Goal: Task Accomplishment & Management: Manage account settings

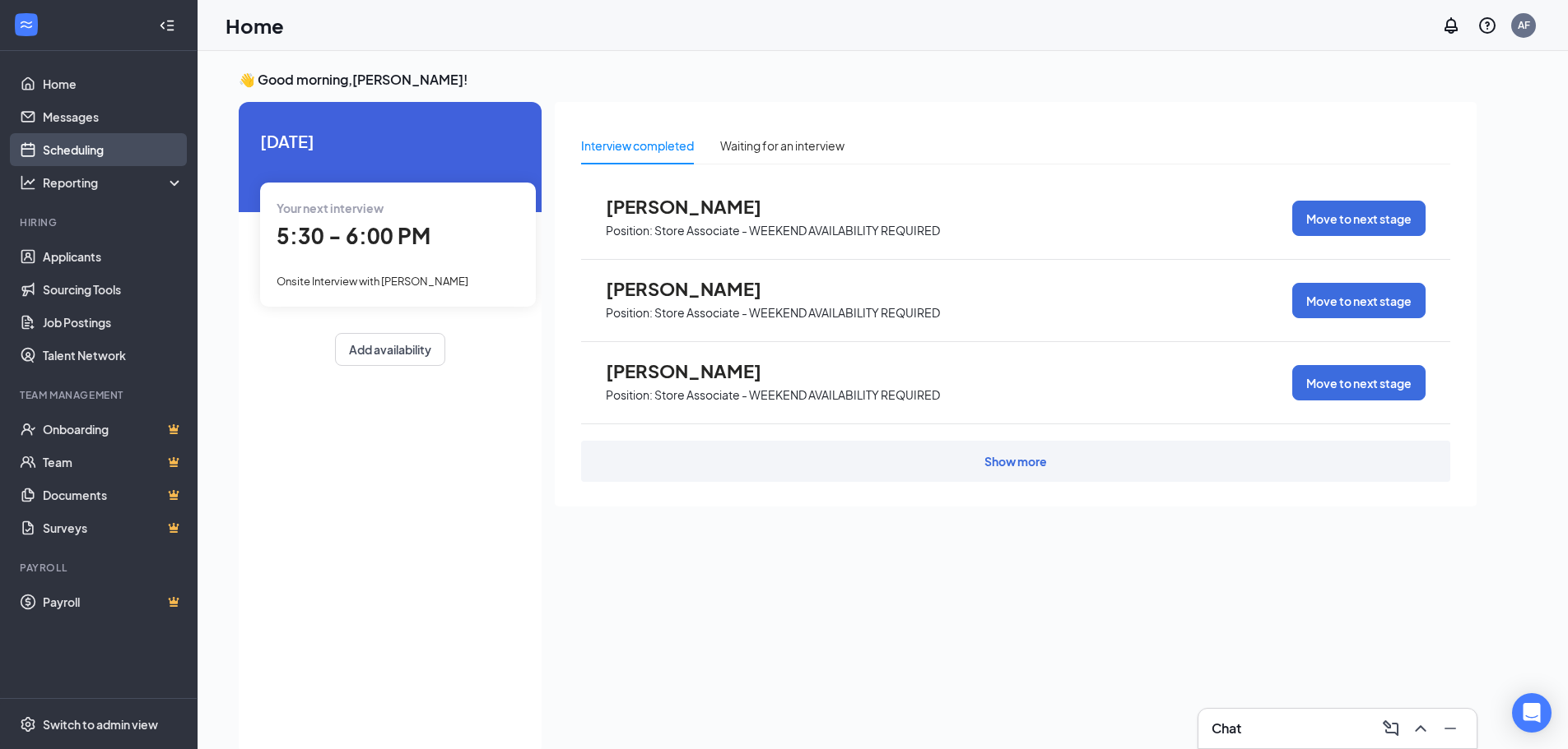
click at [102, 145] on link "Scheduling" at bounding box center [113, 150] width 141 height 33
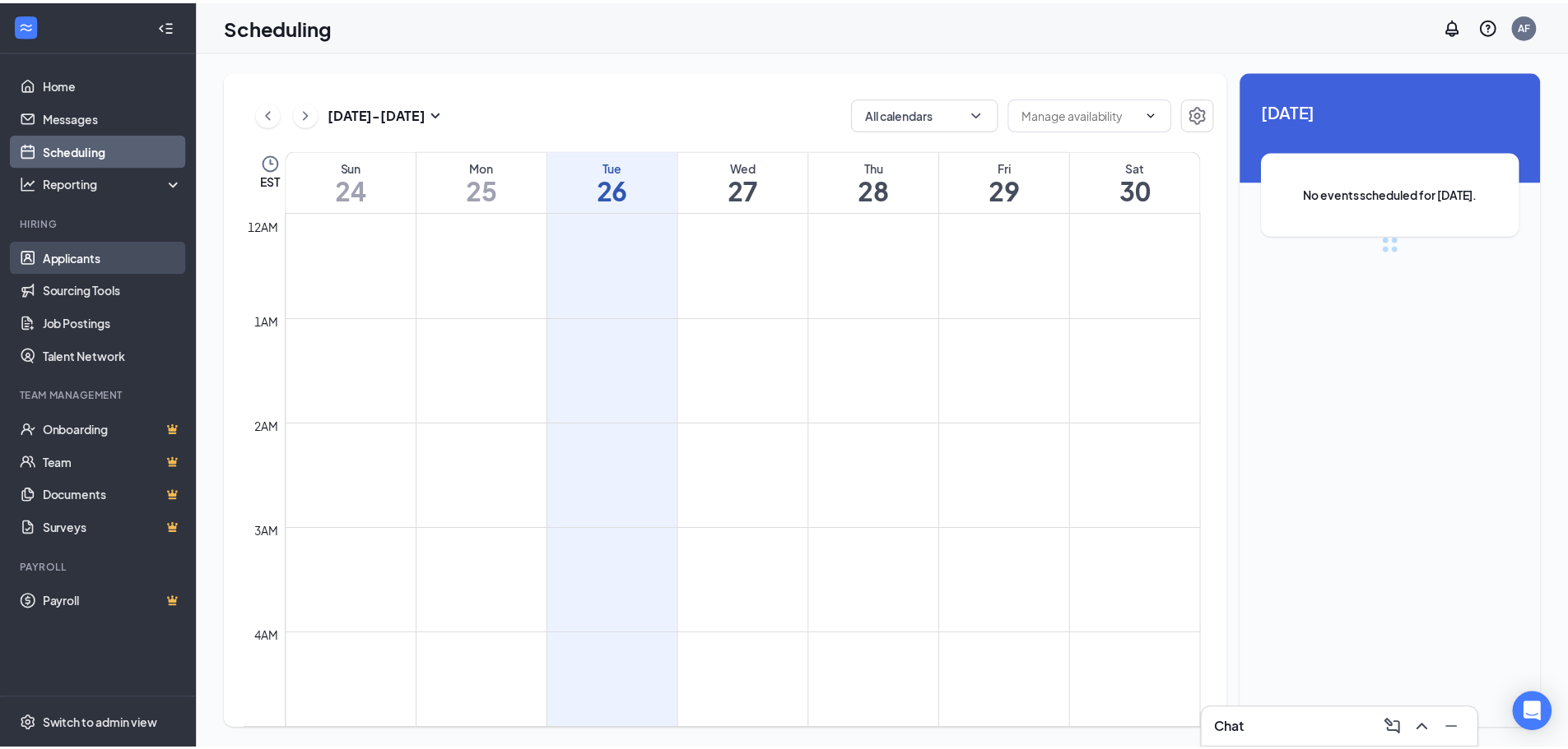
scroll to position [808, 0]
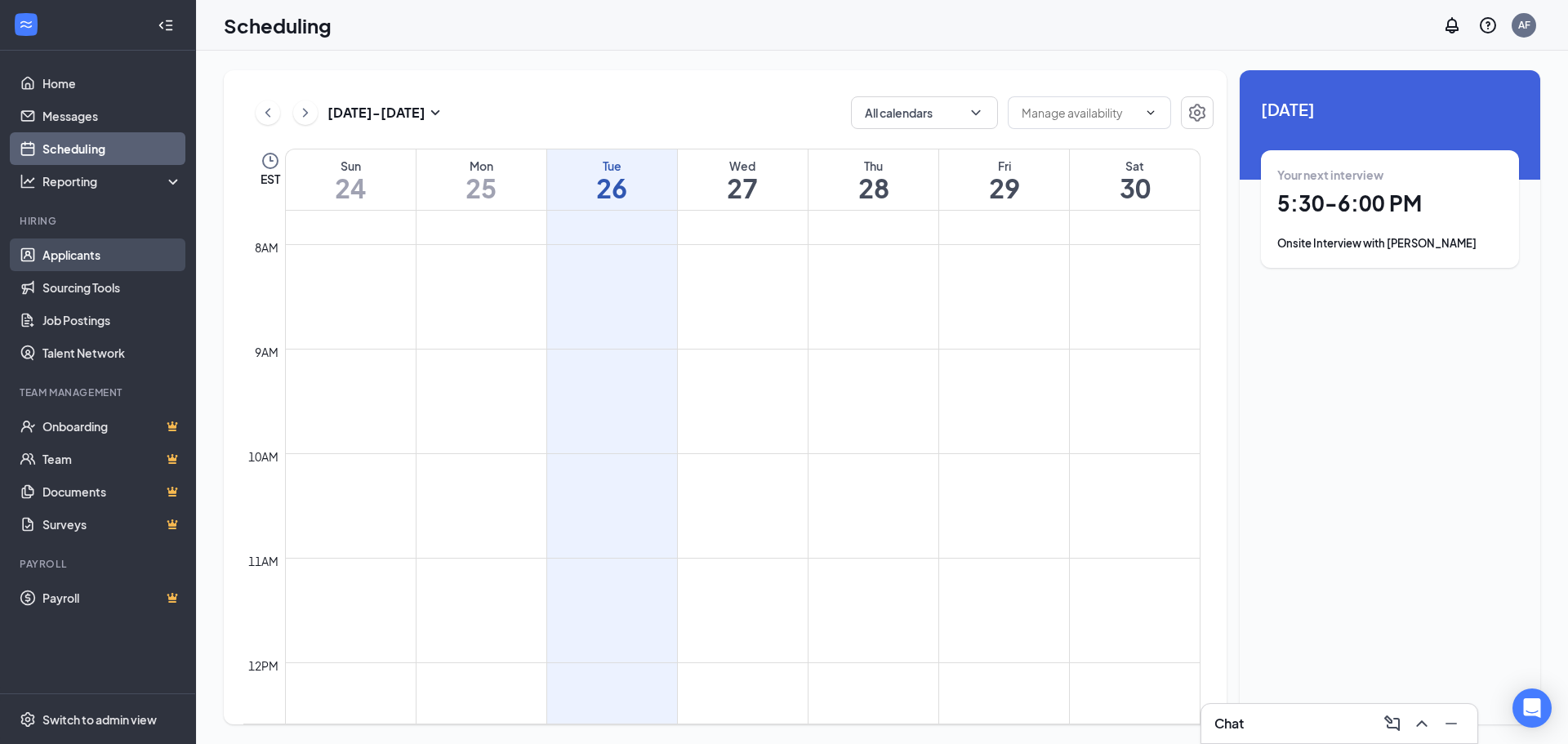
click at [98, 254] on link "Applicants" at bounding box center [112, 255] width 140 height 33
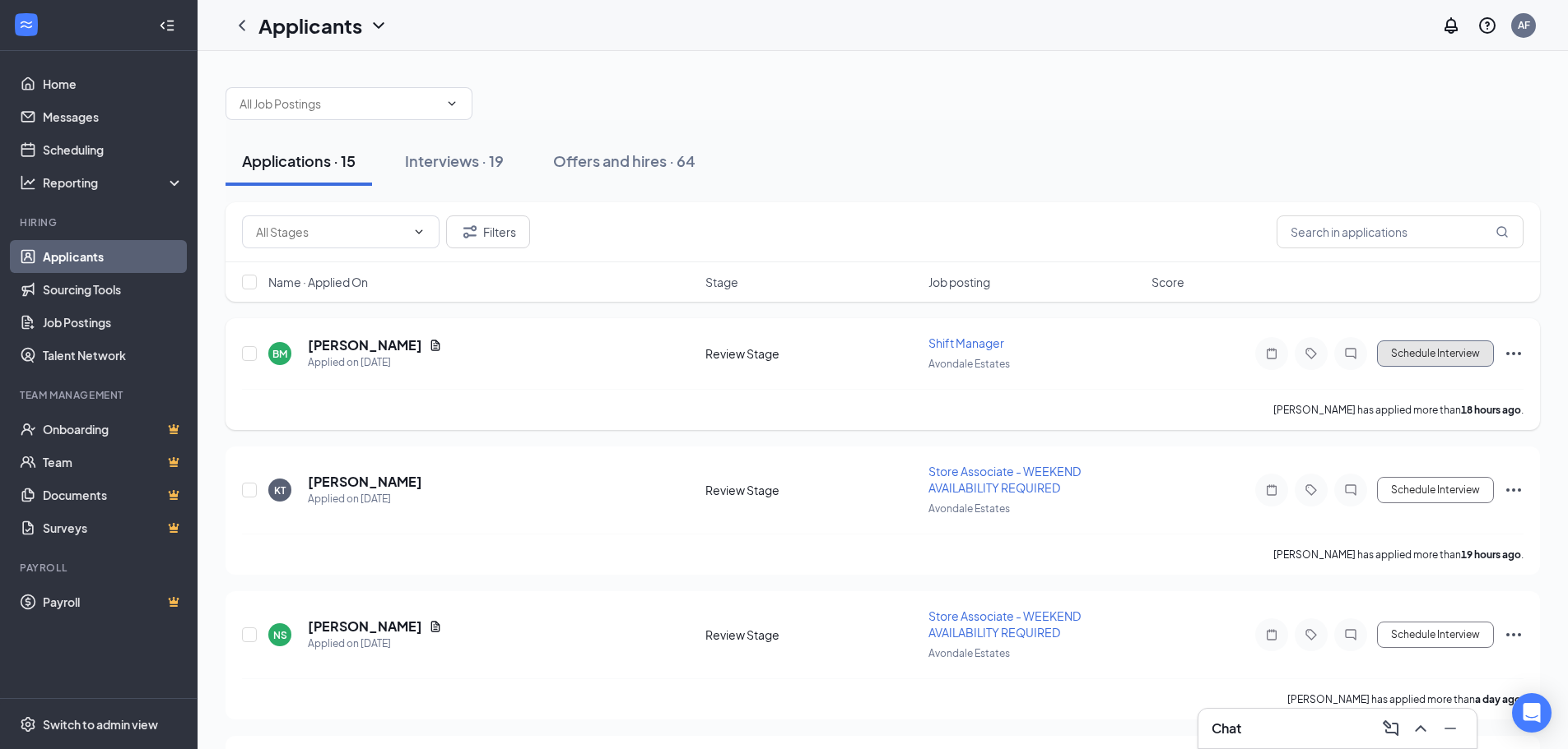
click at [1418, 345] on button "Schedule Interview" at bounding box center [1435, 353] width 117 height 26
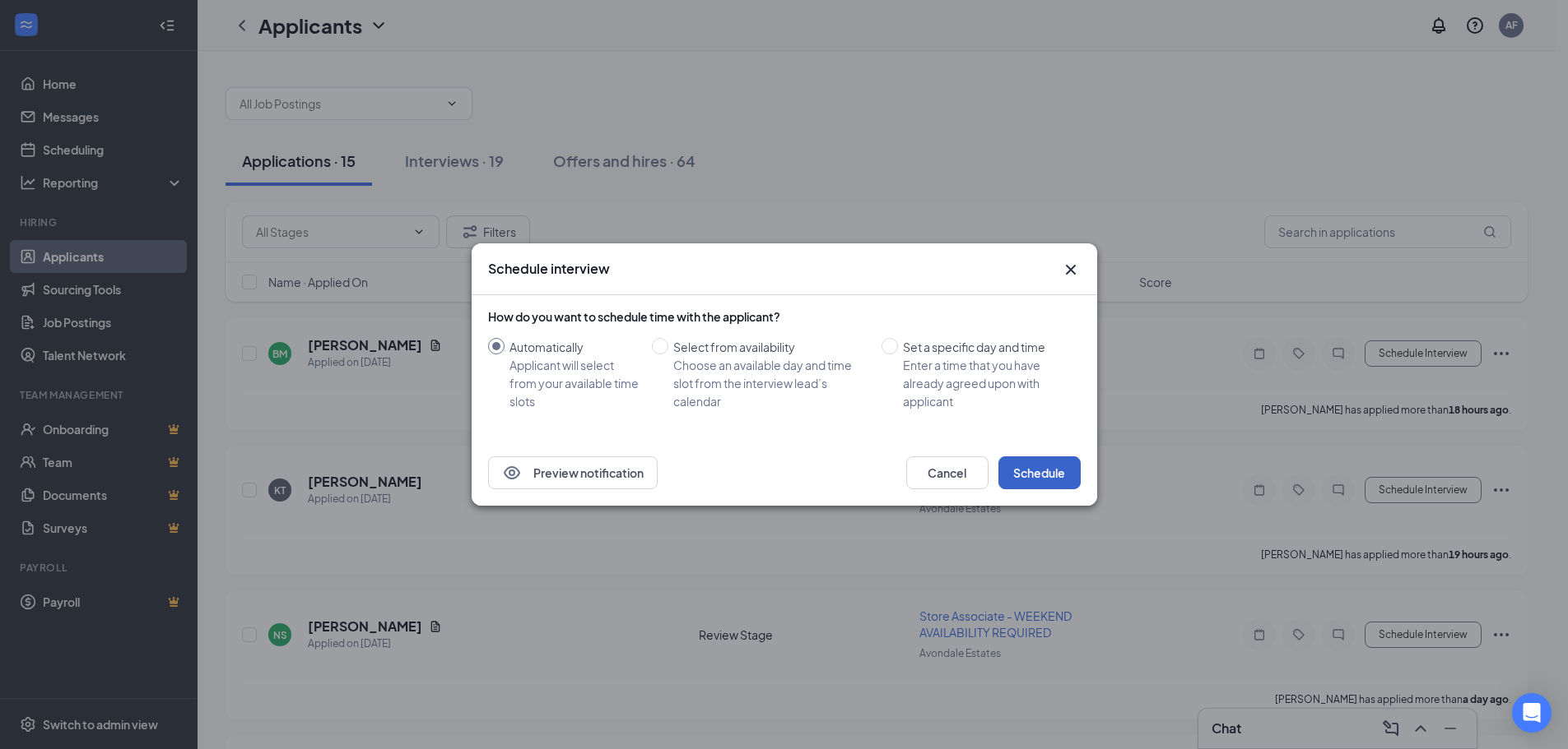
click at [1045, 481] on button "Schedule" at bounding box center [1039, 473] width 83 height 33
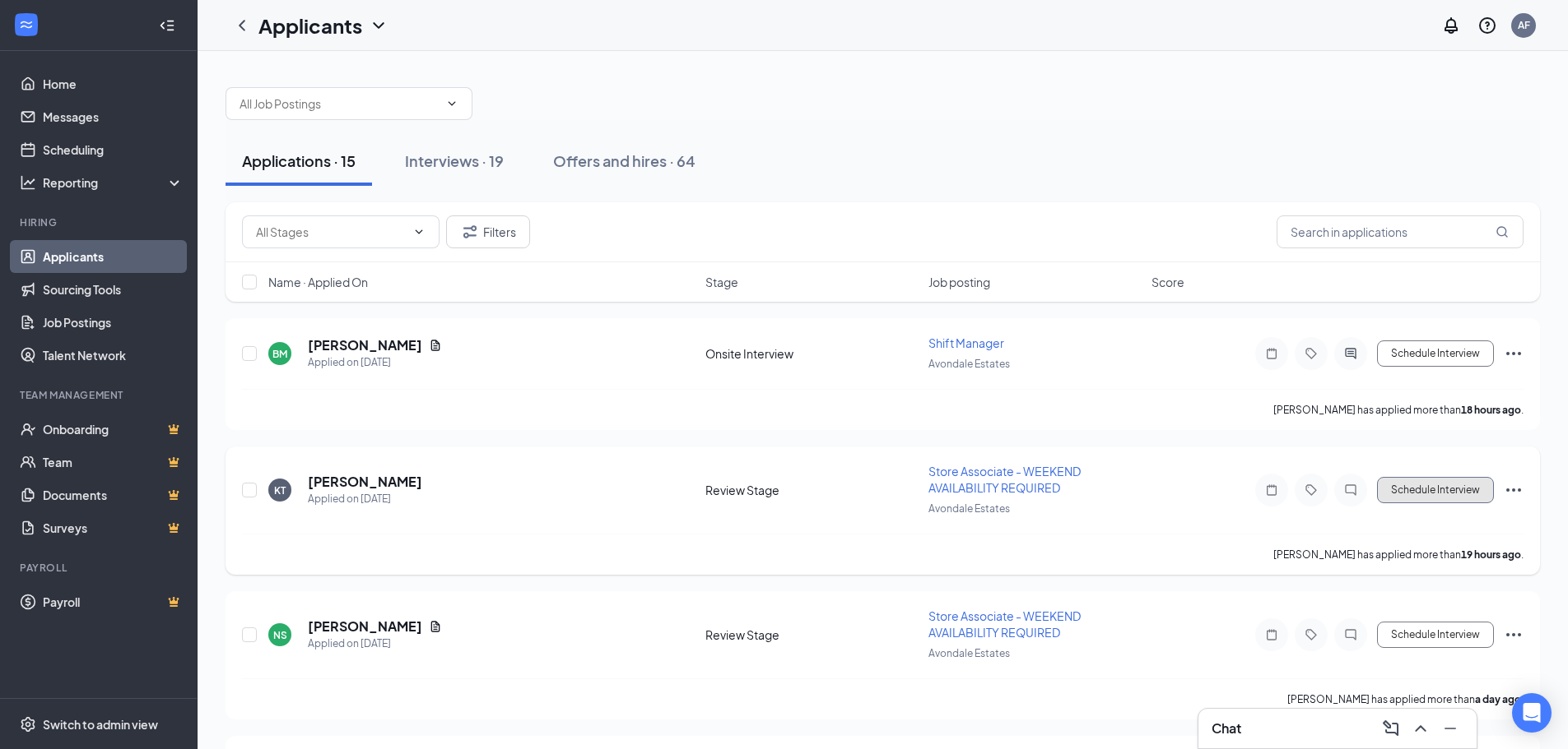
click at [1461, 489] on button "Schedule Interview" at bounding box center [1435, 490] width 117 height 26
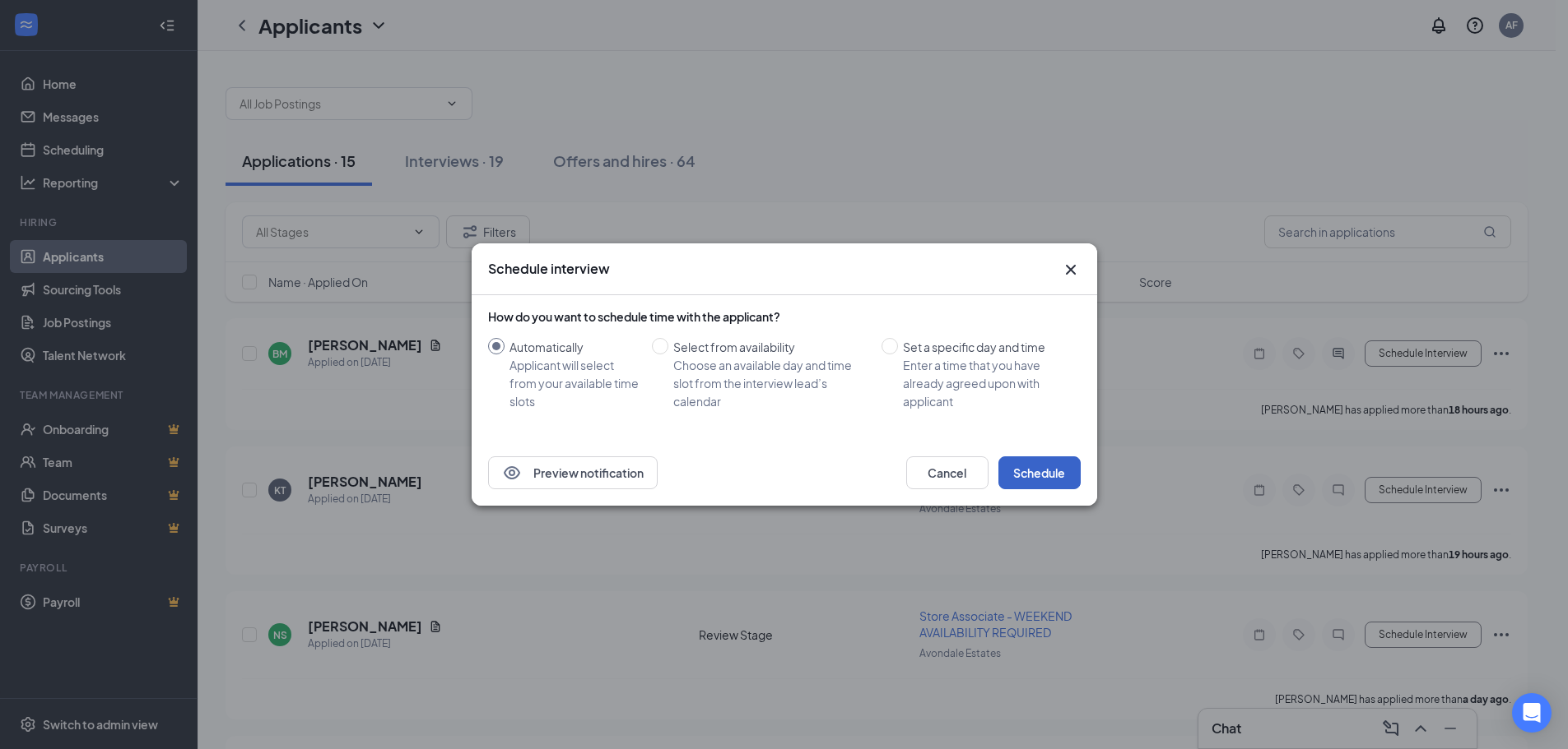
click at [1031, 471] on button "Schedule" at bounding box center [1039, 473] width 83 height 33
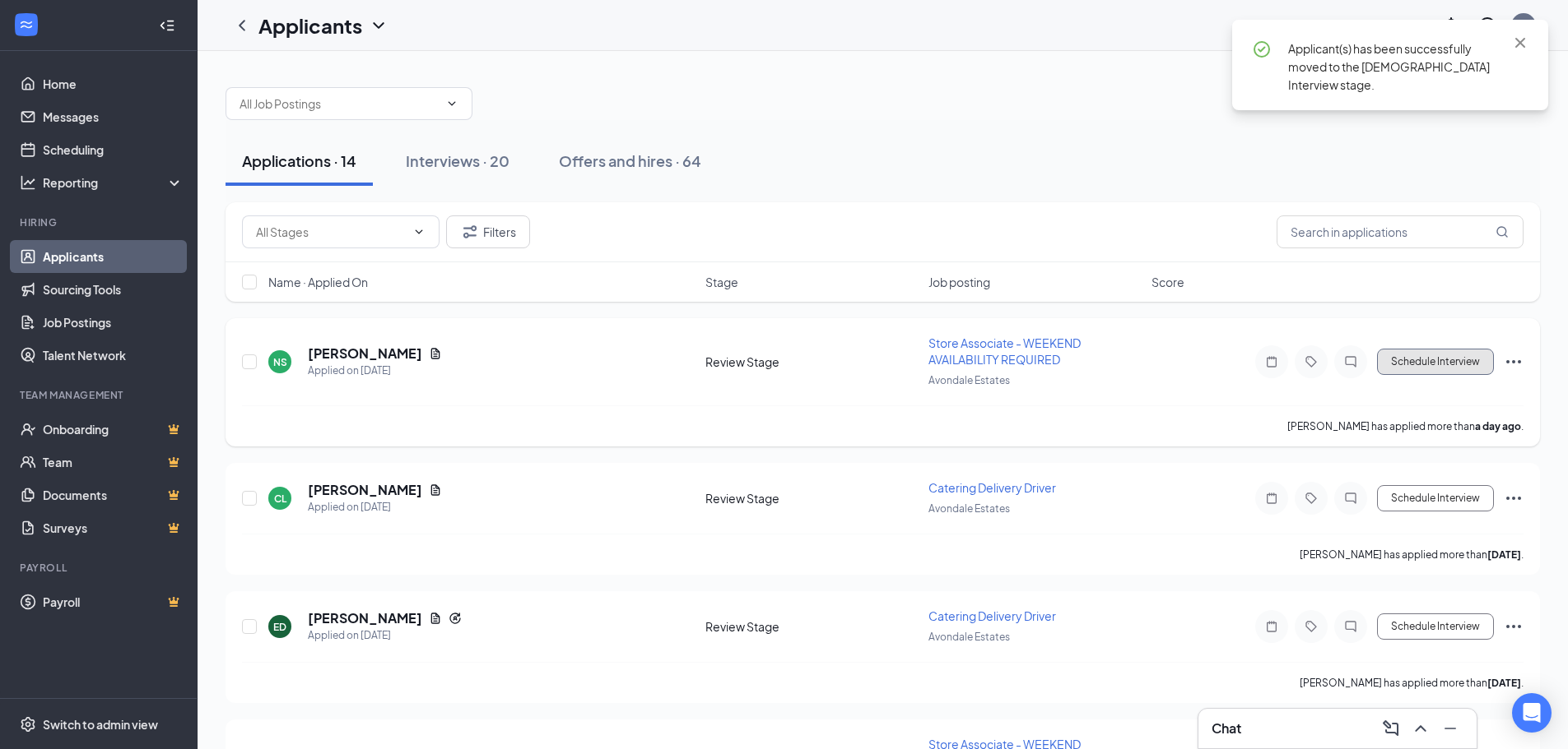
click at [1424, 361] on button "Schedule Interview" at bounding box center [1435, 361] width 117 height 26
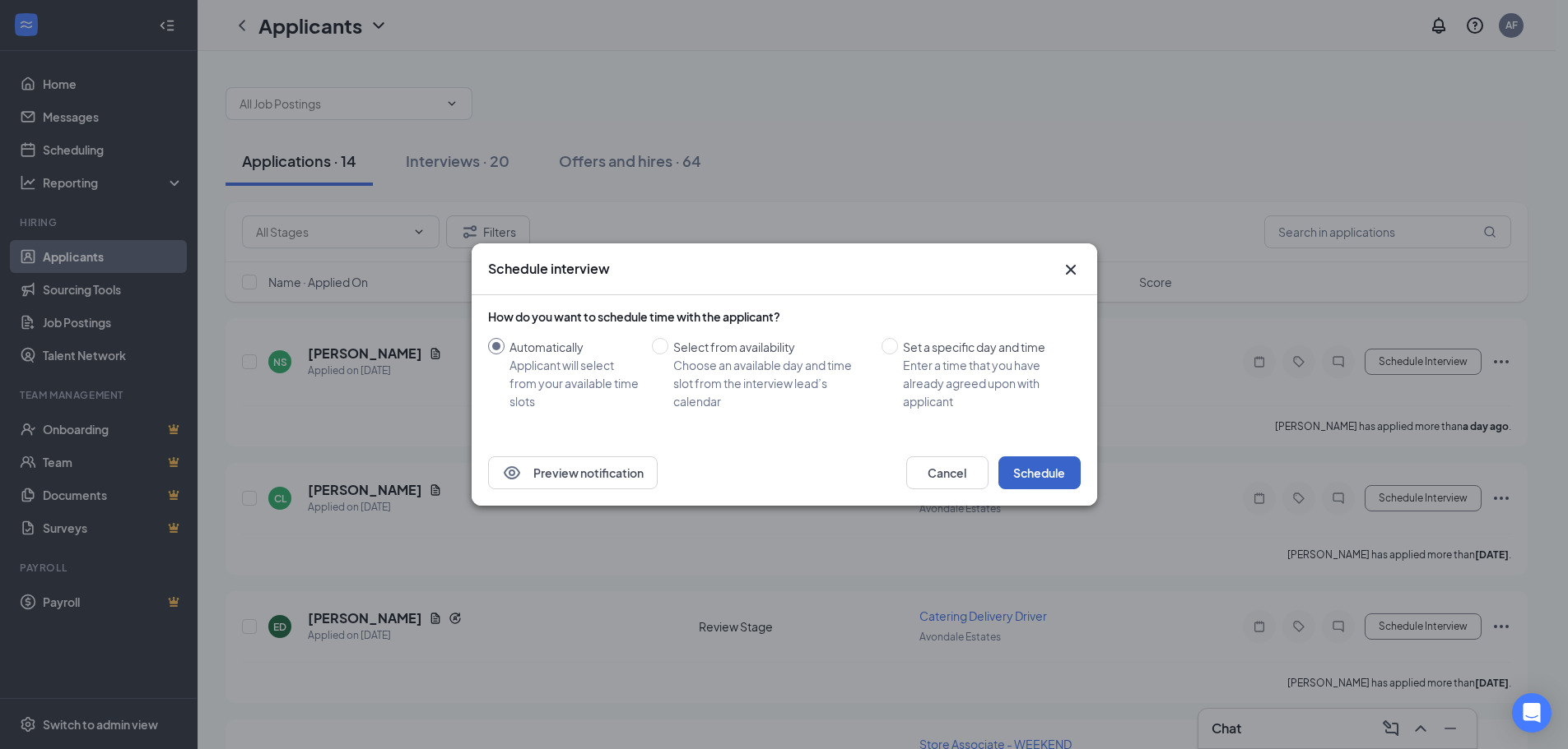
click at [1049, 471] on button "Schedule" at bounding box center [1039, 473] width 83 height 33
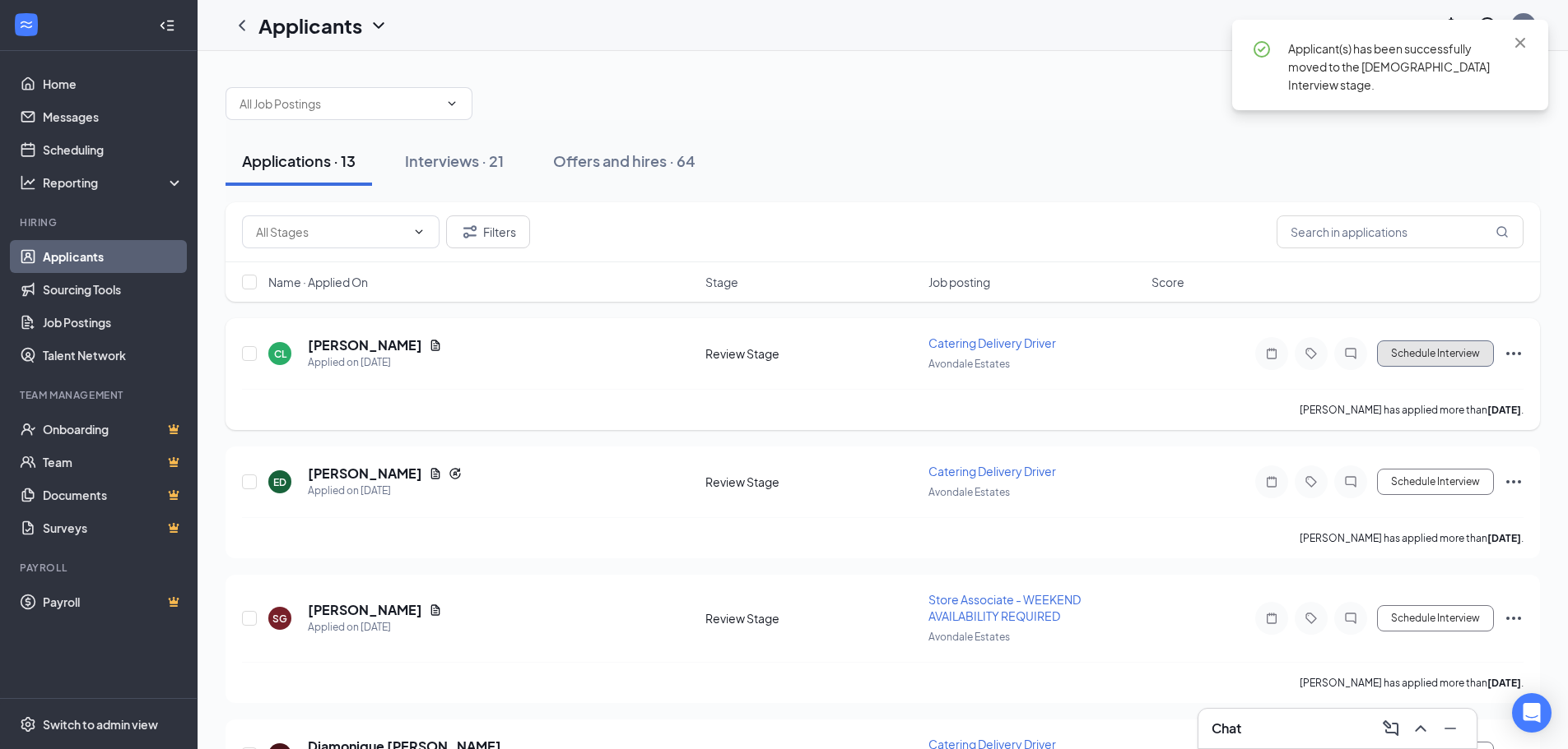
click at [1408, 356] on button "Schedule Interview" at bounding box center [1435, 353] width 117 height 26
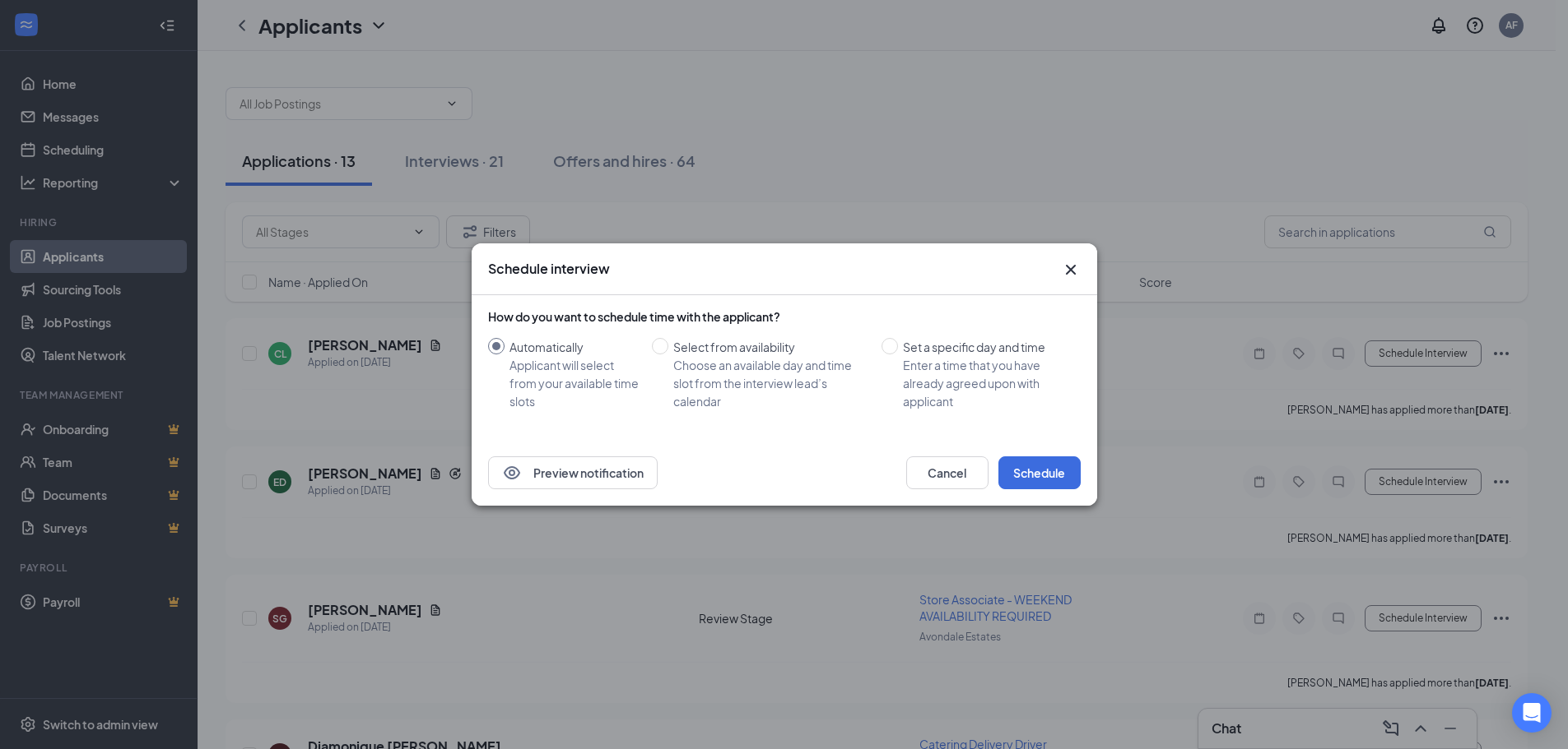
click at [1063, 269] on icon "Cross" at bounding box center [1070, 269] width 19 height 19
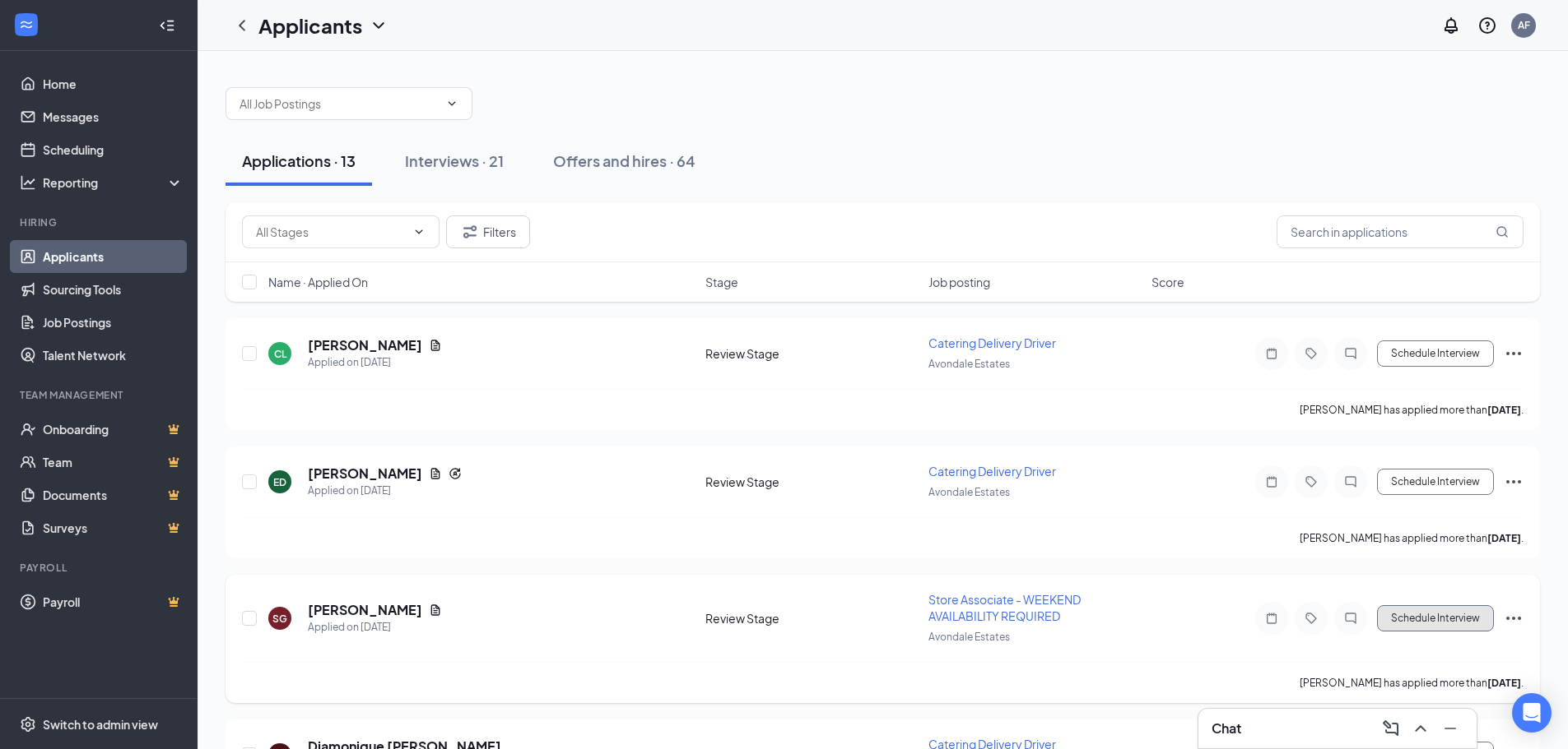
click at [1430, 620] on button "Schedule Interview" at bounding box center [1435, 618] width 117 height 26
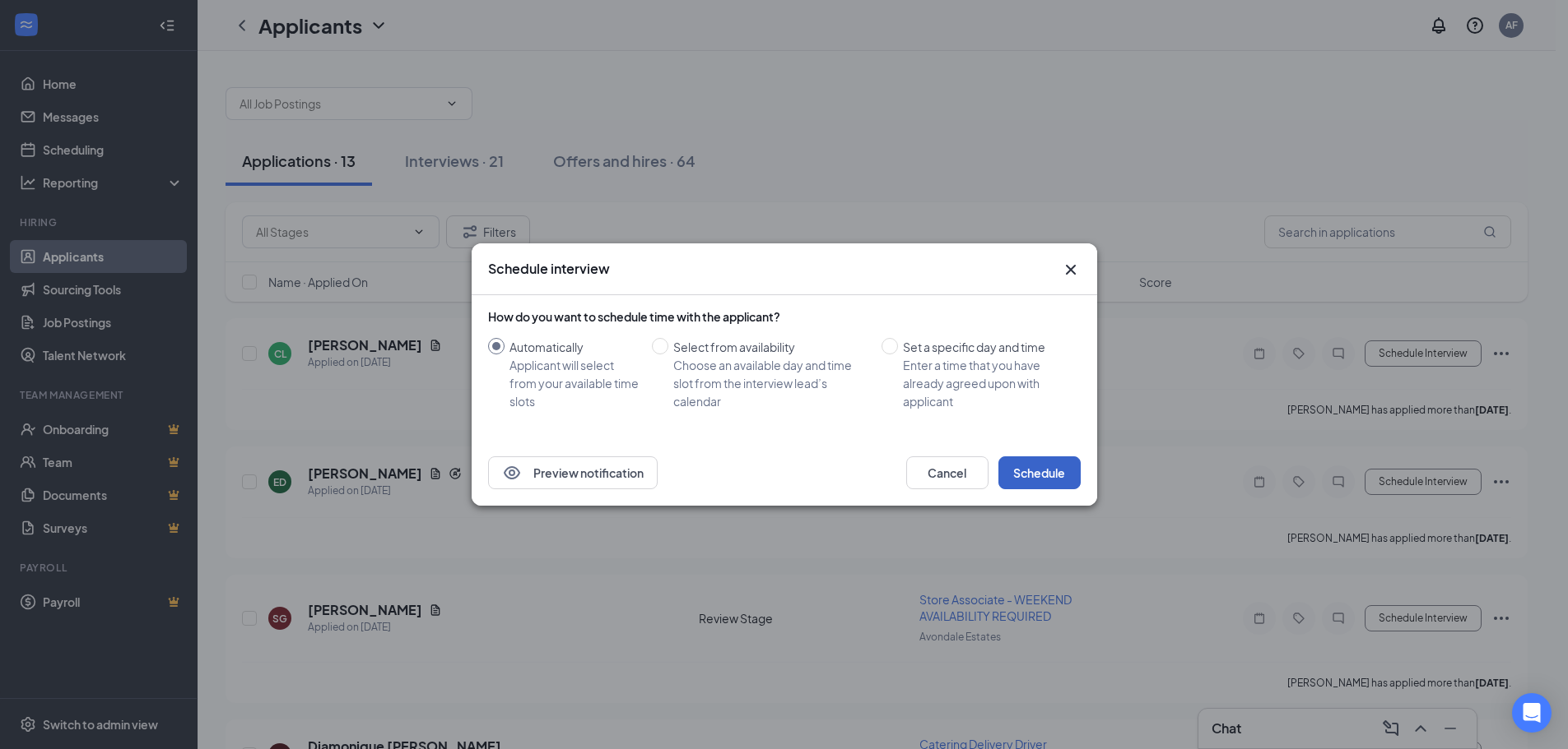
click at [1046, 474] on button "Schedule" at bounding box center [1039, 473] width 83 height 33
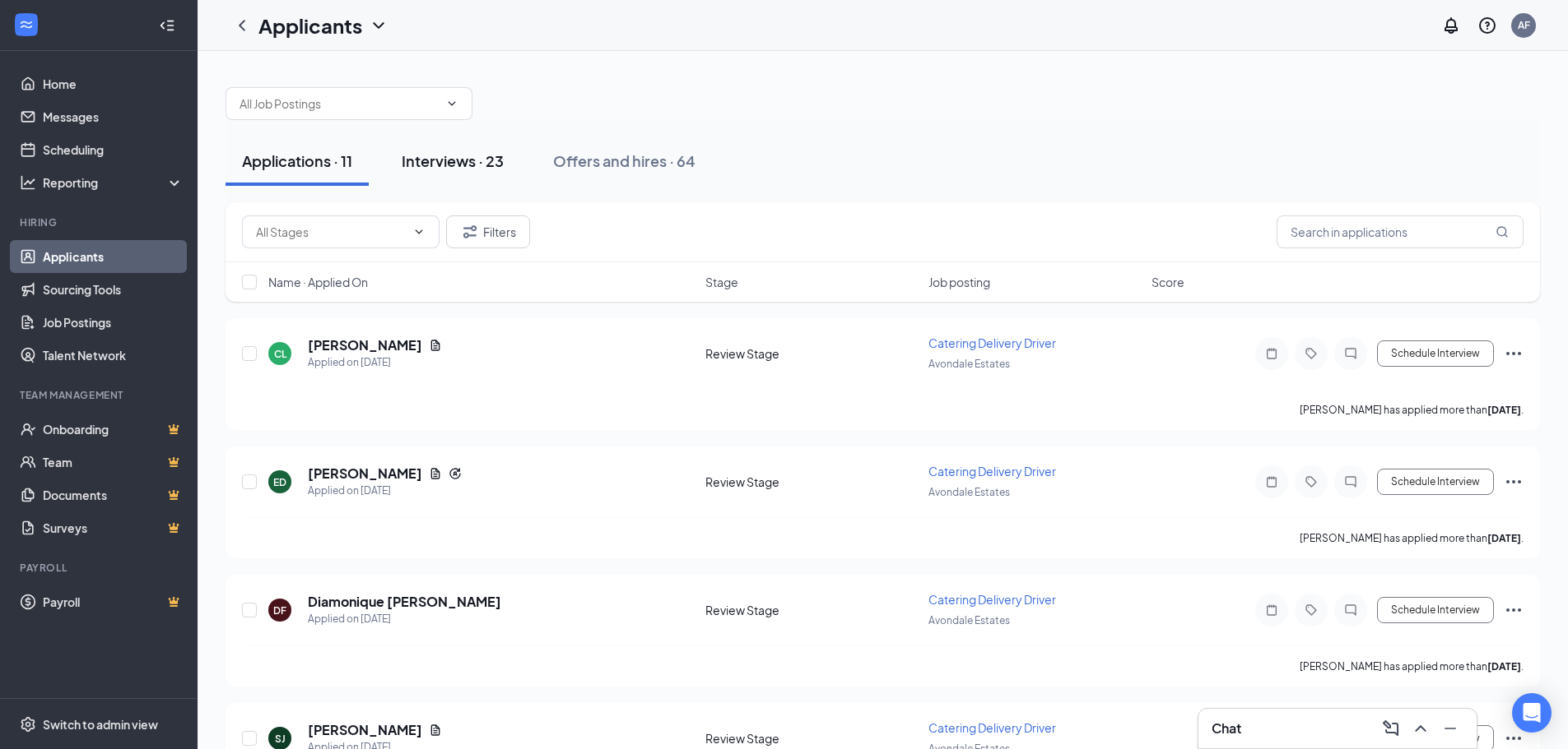
click at [466, 166] on div "Interviews · 23" at bounding box center [452, 160] width 102 height 20
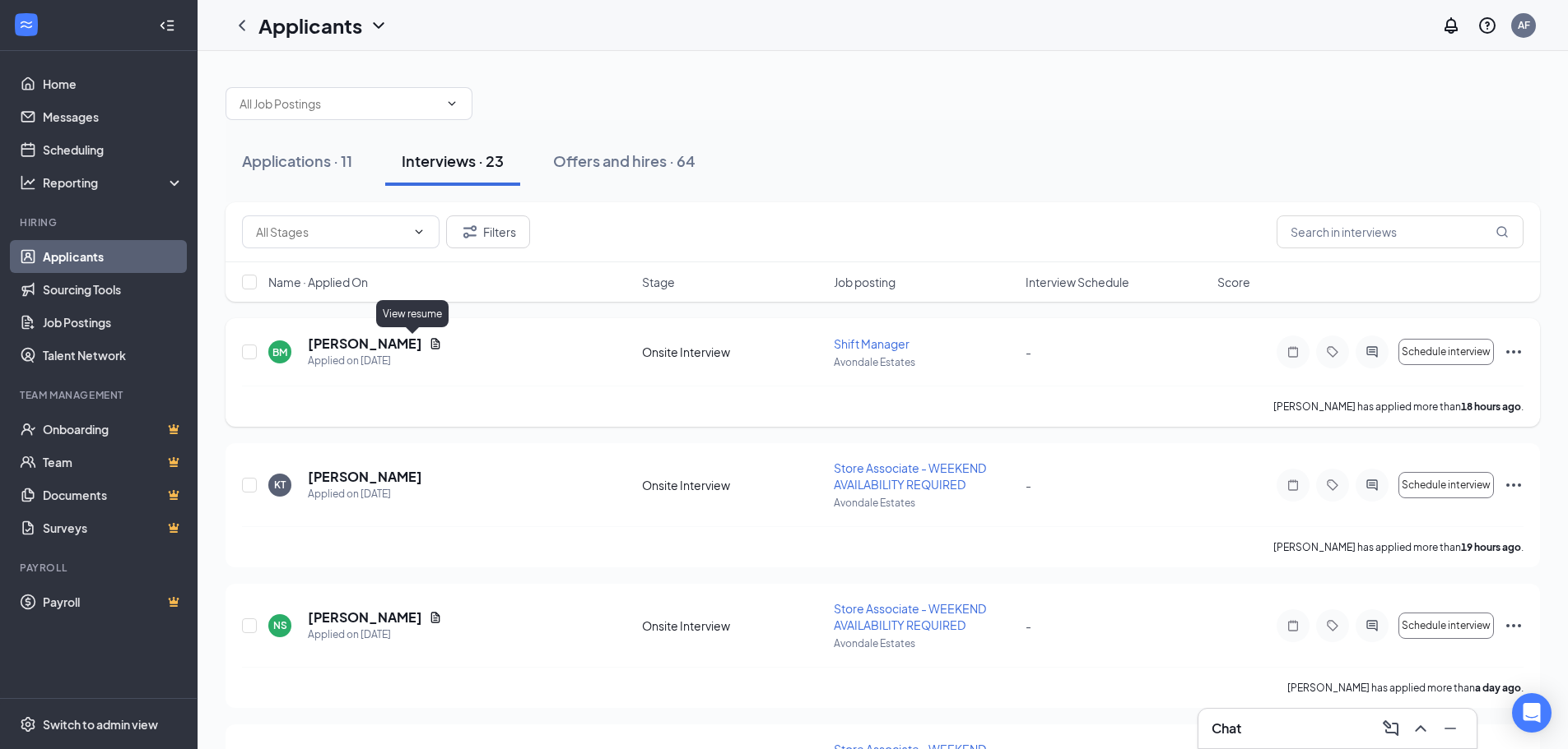
click at [432, 345] on icon "Document" at bounding box center [436, 343] width 9 height 11
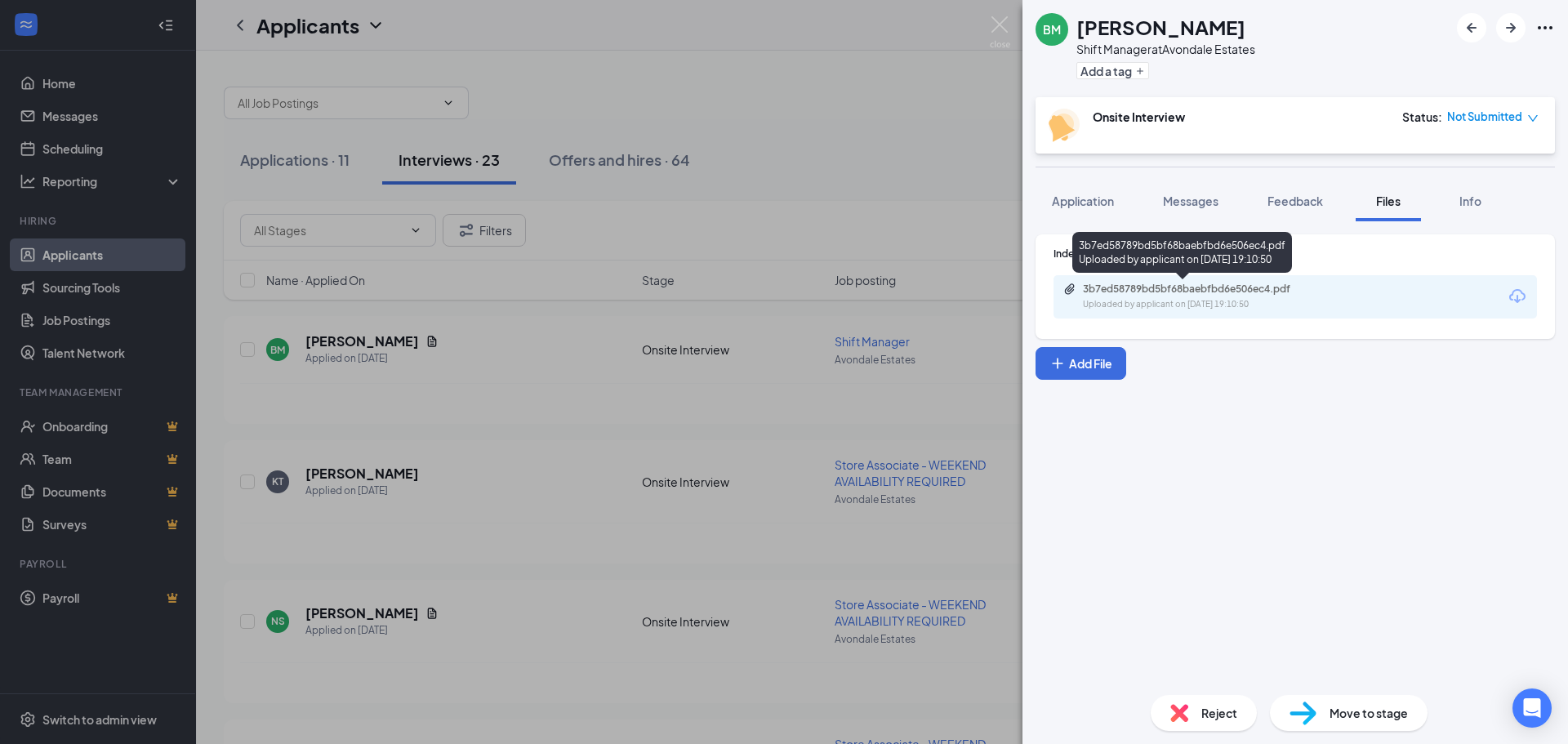
click at [1225, 301] on div "Uploaded by applicant on [DATE] 19:10:50" at bounding box center [1205, 305] width 245 height 14
click at [805, 153] on div "BM [PERSON_NAME] Shift Manager at [GEOGRAPHIC_DATA] Add a tag Onsite Interview …" at bounding box center [784, 372] width 1568 height 744
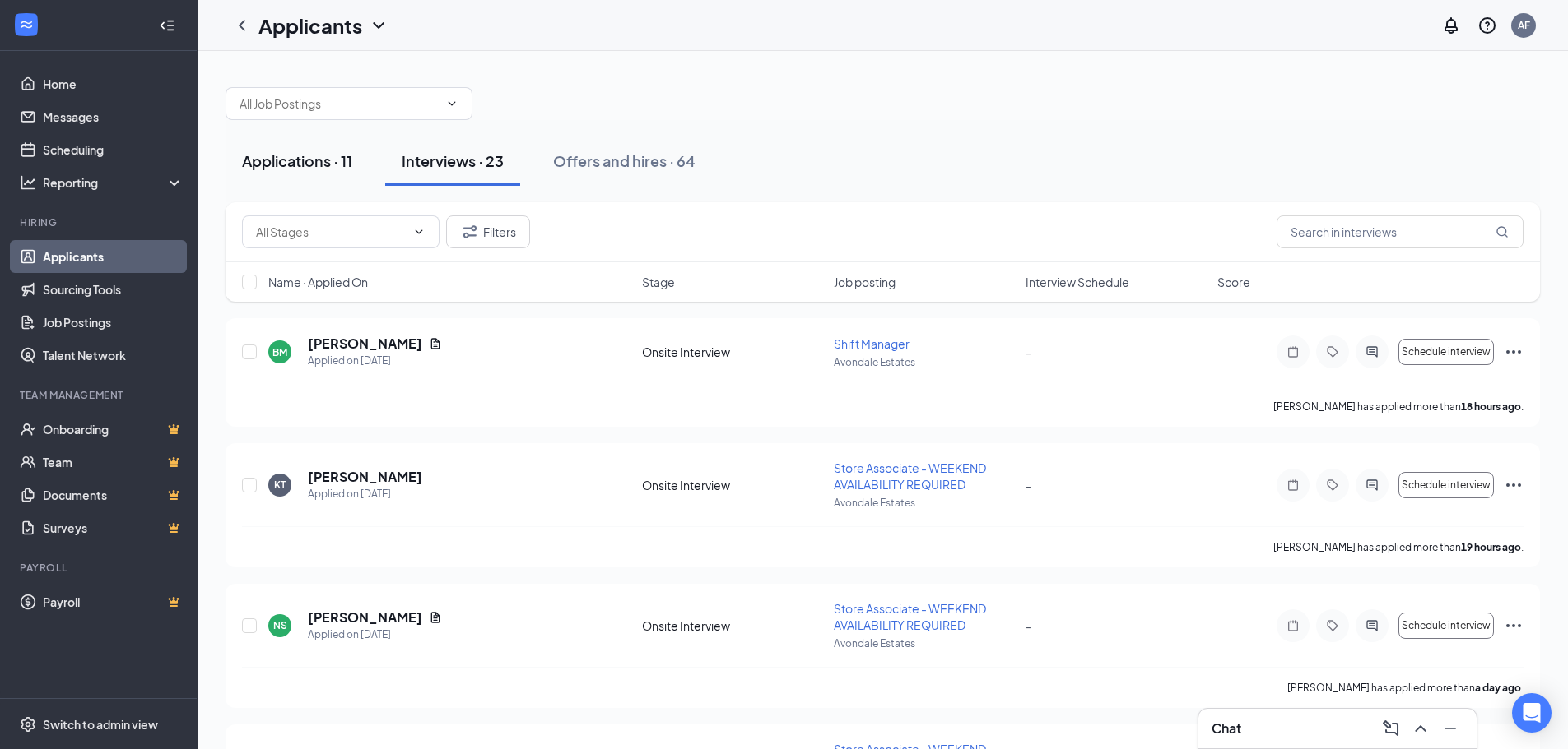
click at [270, 171] on button "Applications · 11" at bounding box center [296, 161] width 143 height 50
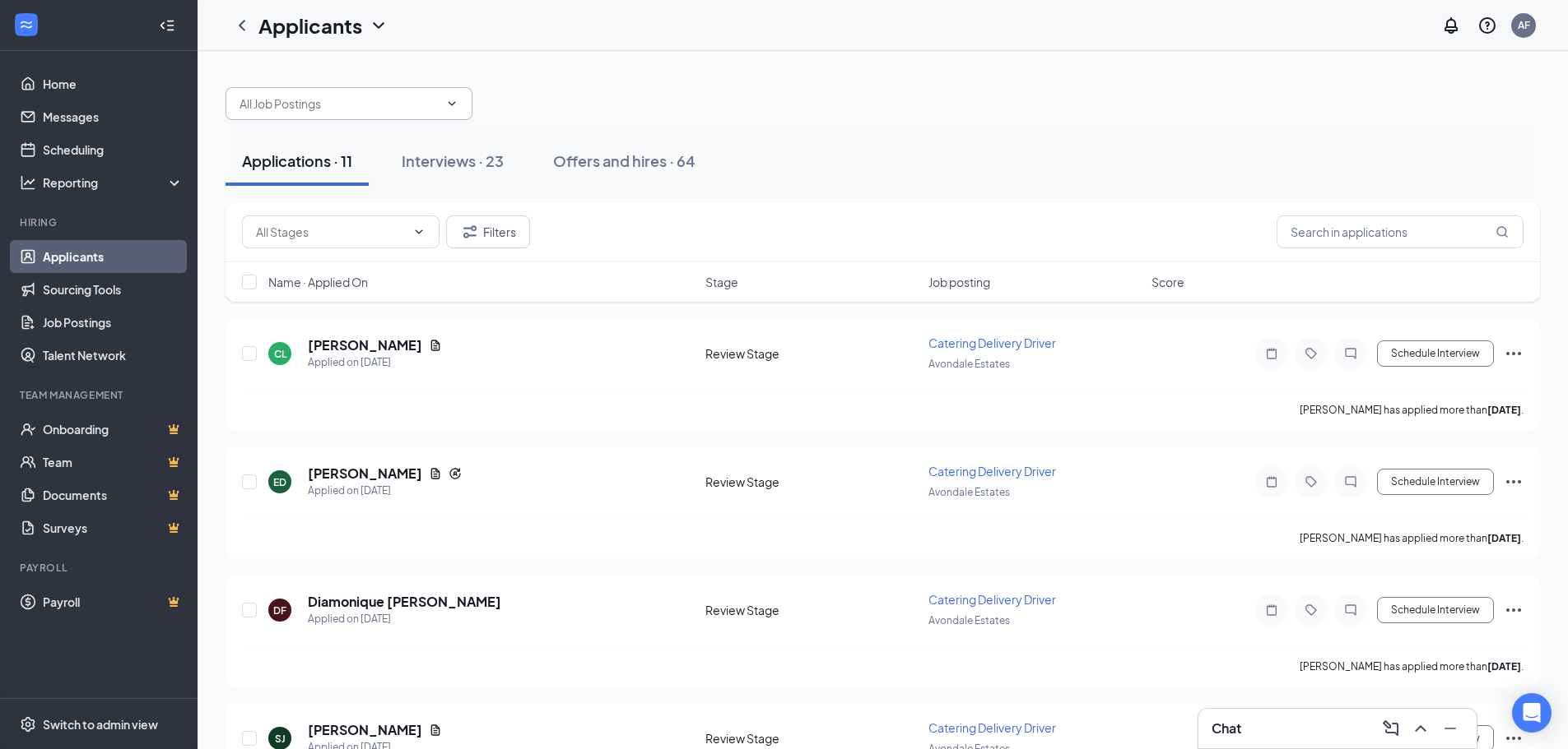
click at [422, 119] on span at bounding box center [349, 104] width 247 height 33
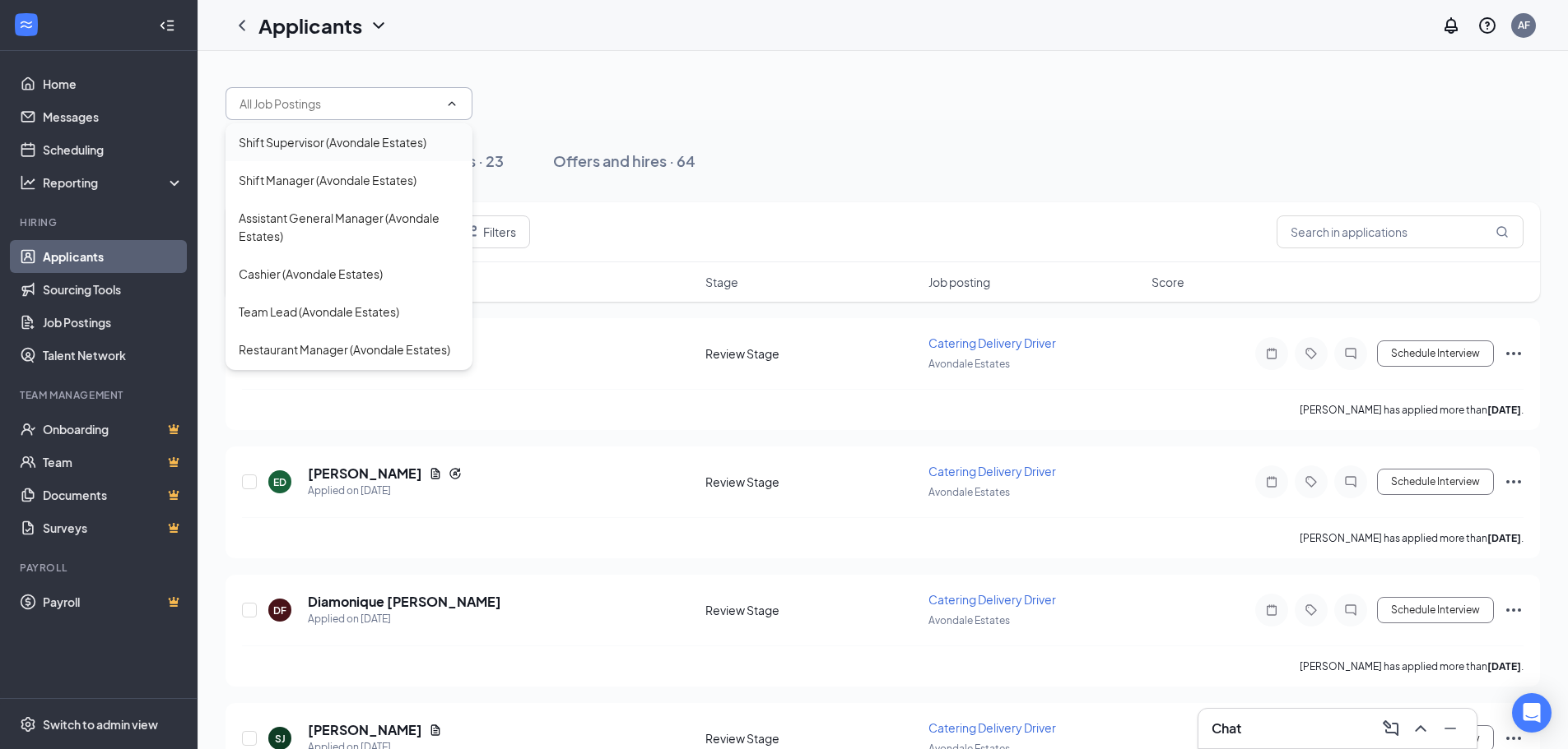
click at [391, 139] on div "Shift Supervisor (Avondale Estates)" at bounding box center [331, 142] width 188 height 18
type input "Shift Supervisor (Avondale Estates)"
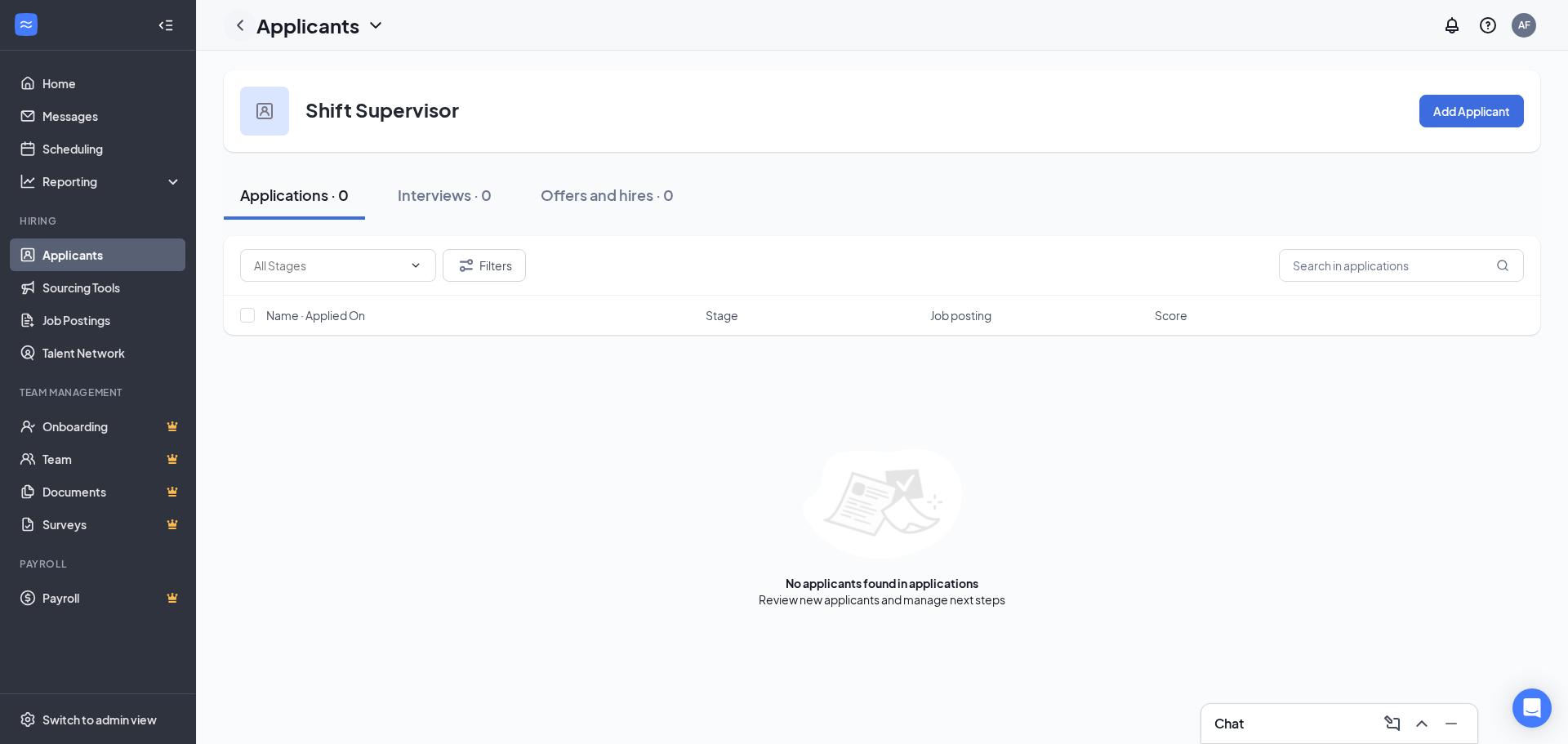
click at [237, 31] on icon "ChevronLeft" at bounding box center [240, 25] width 19 height 19
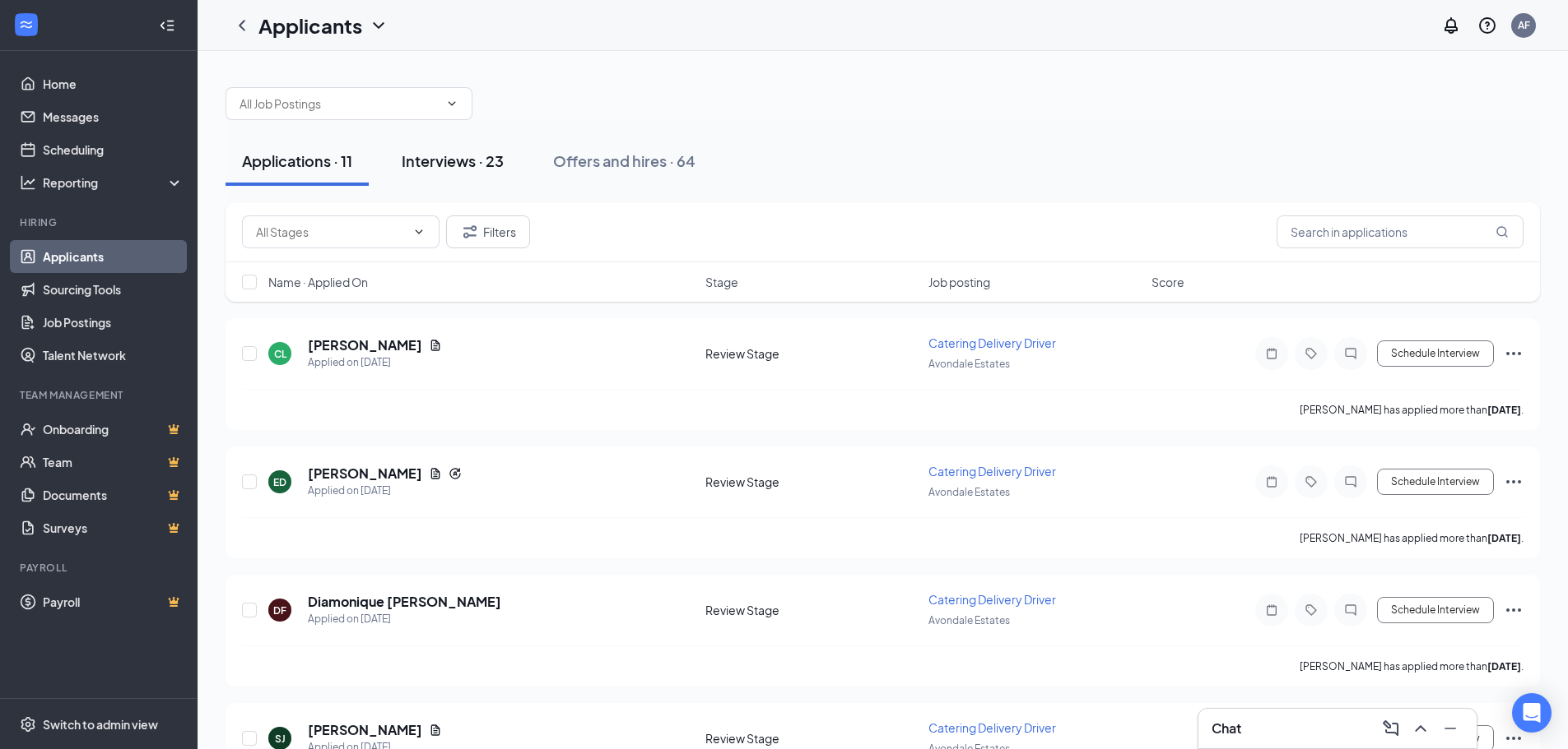
click at [432, 158] on div "Interviews · 23" at bounding box center [452, 160] width 102 height 20
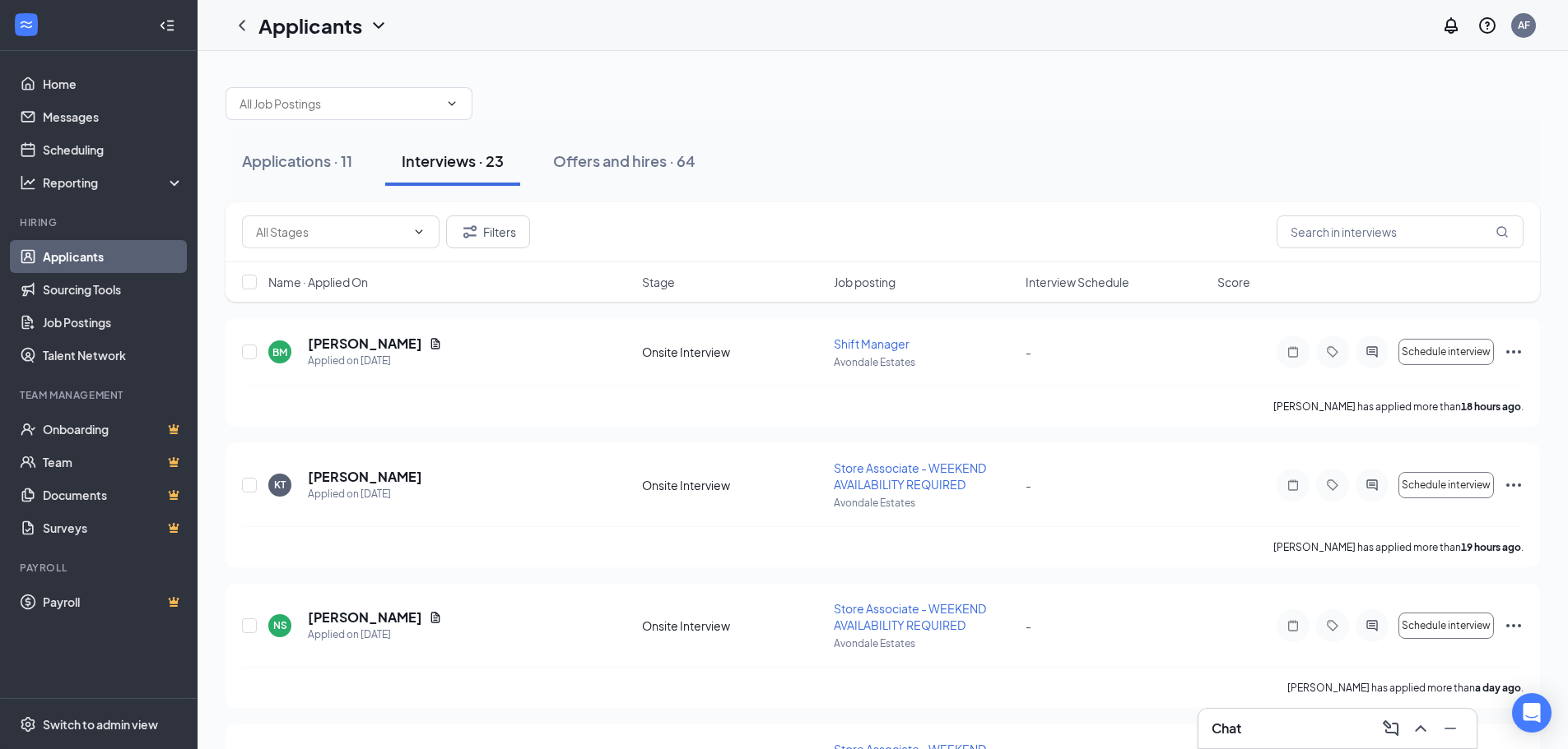
click at [1237, 726] on h3 "Chat" at bounding box center [1226, 729] width 29 height 18
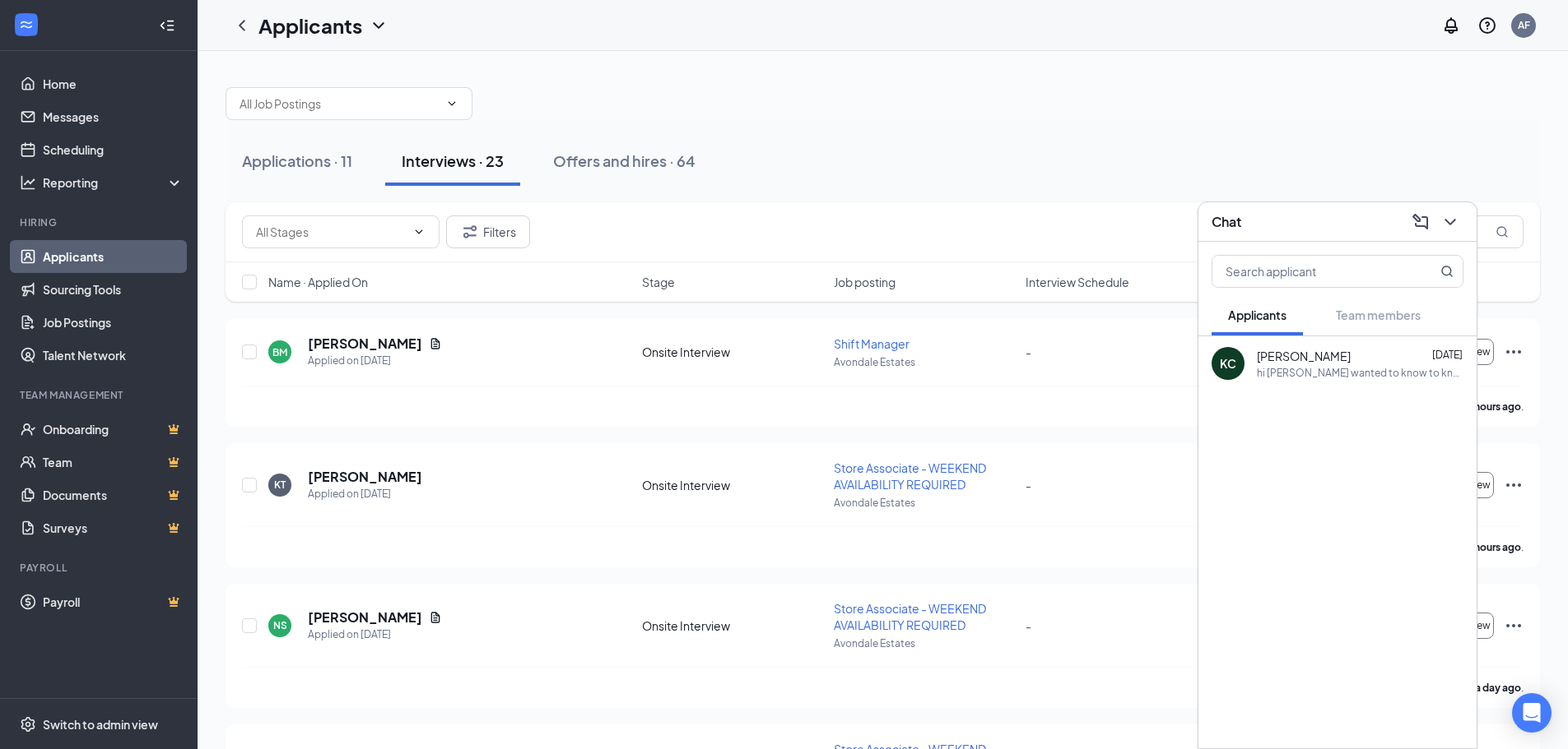
click at [1293, 376] on div "hi [PERSON_NAME] wanted to know to know if you were still interested in the pos…" at bounding box center [1360, 373] width 206 height 14
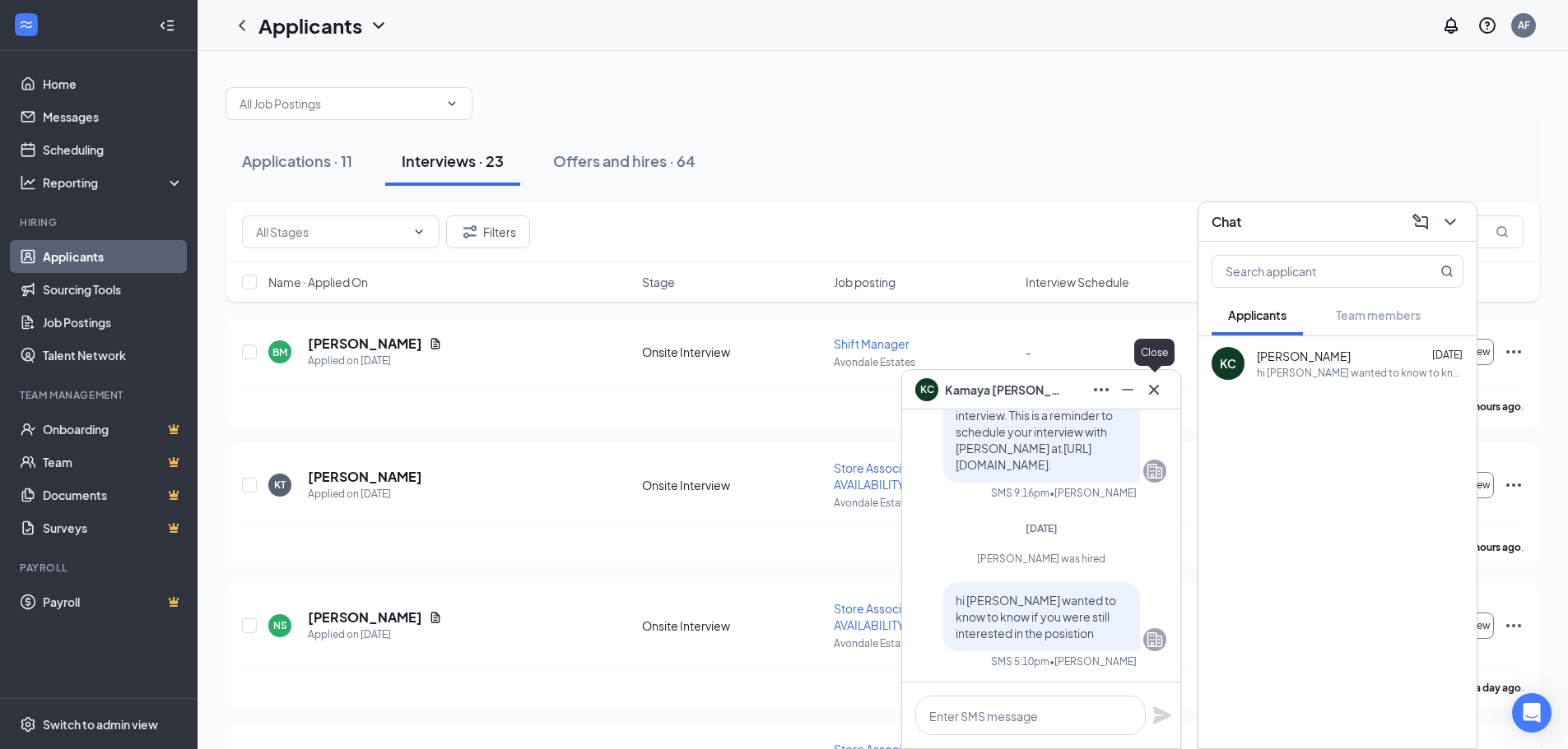
click at [1156, 391] on icon "Cross" at bounding box center [1154, 390] width 19 height 19
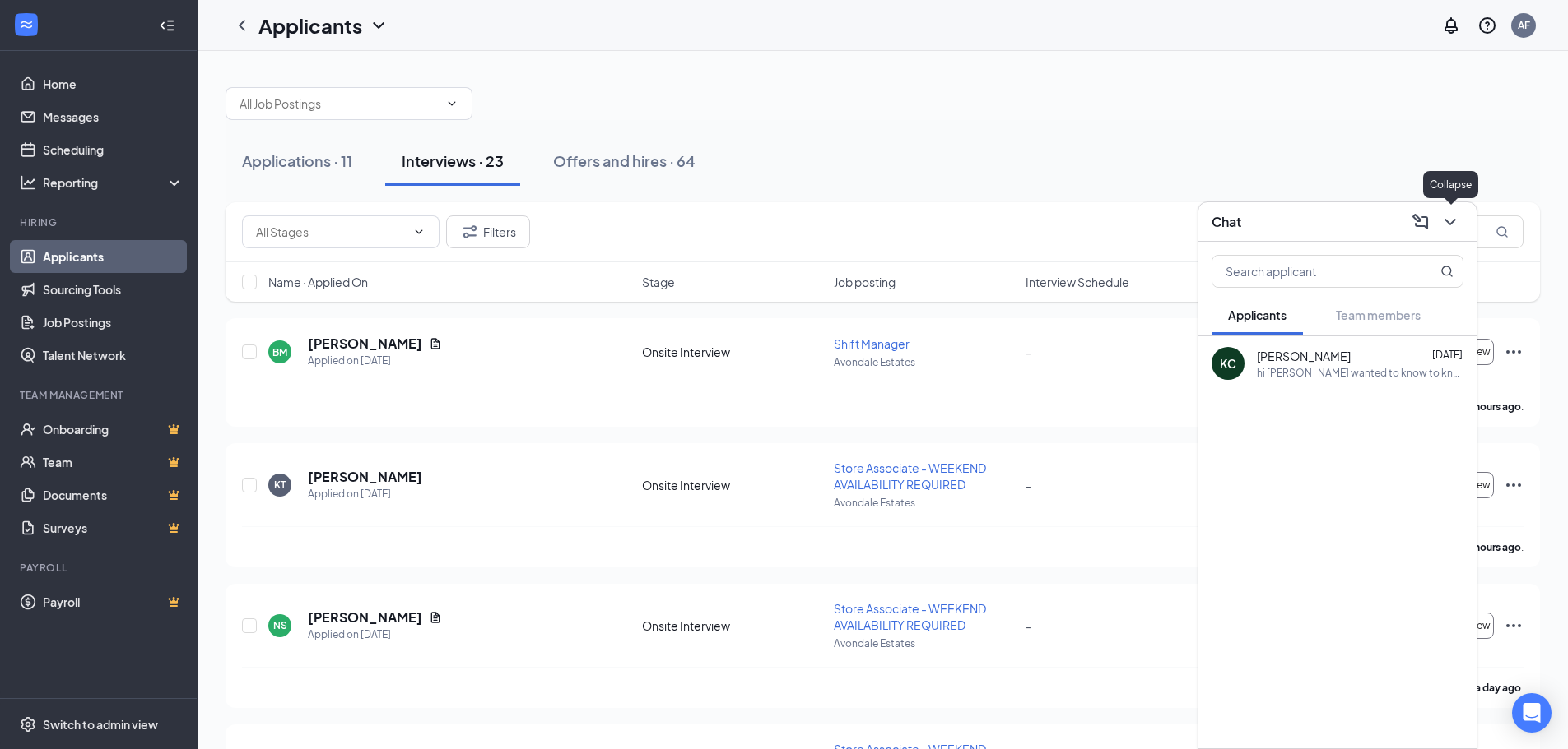
click at [1444, 219] on icon "ChevronDown" at bounding box center [1449, 221] width 19 height 19
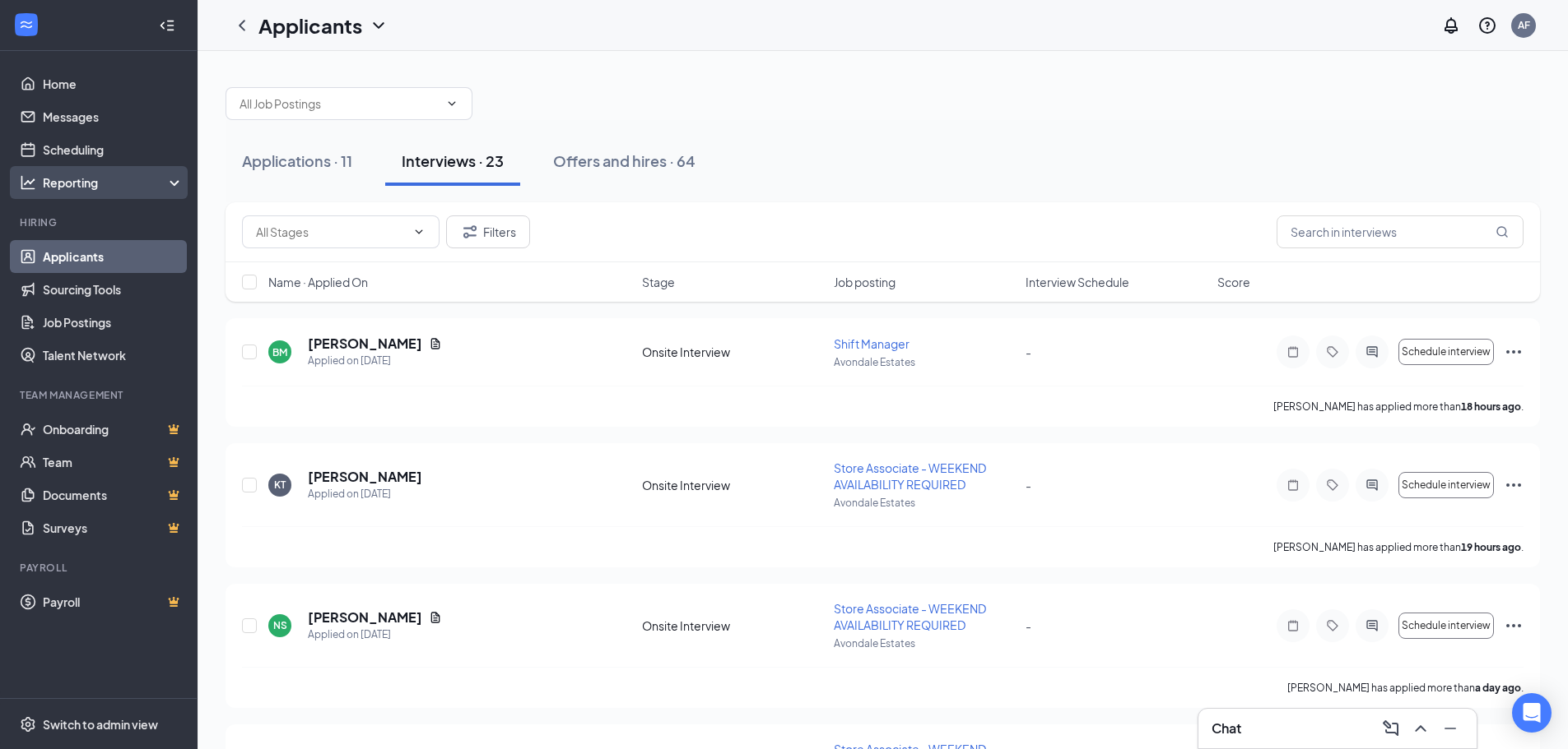
click at [113, 182] on div "Reporting" at bounding box center [114, 182] width 142 height 17
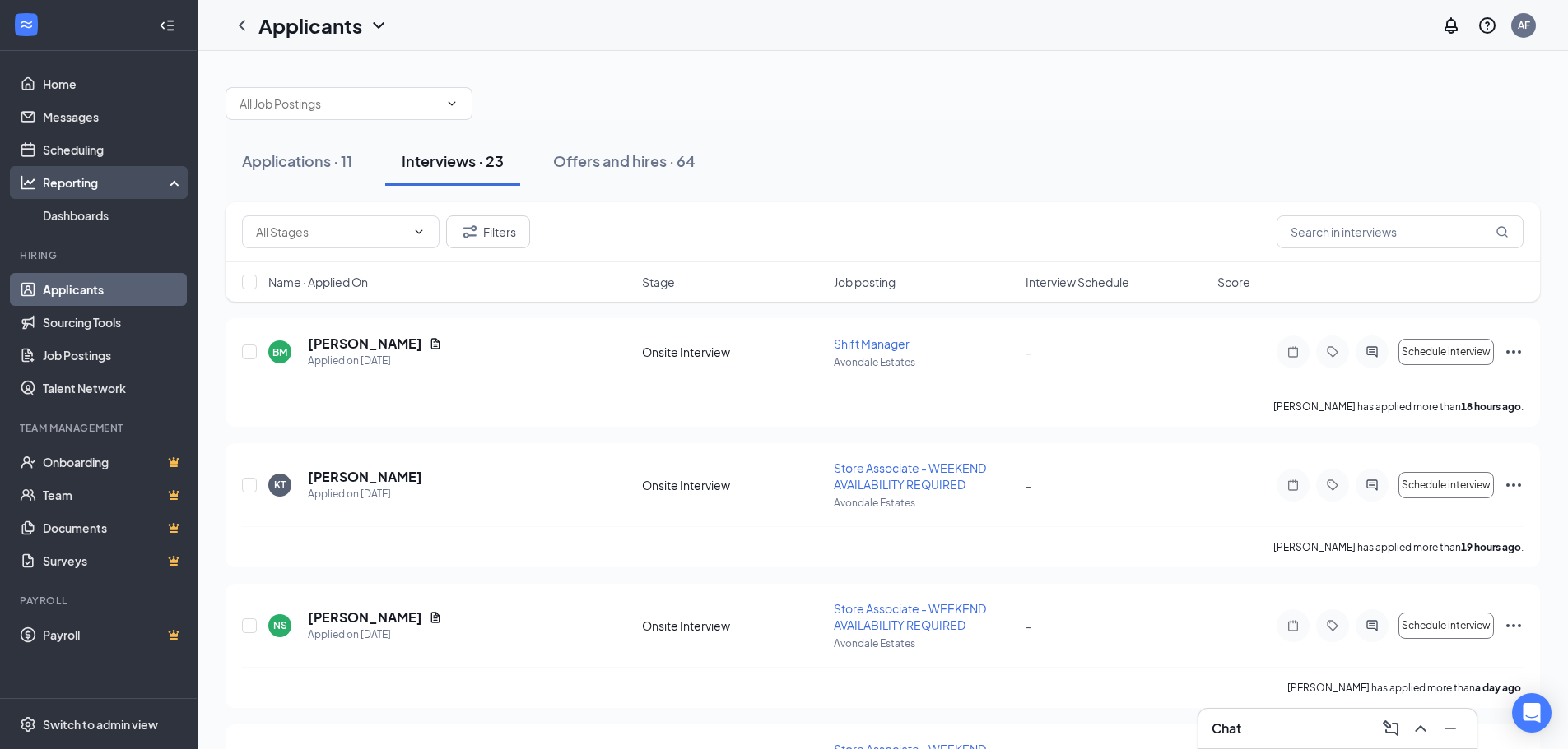
click at [115, 185] on div "Reporting" at bounding box center [114, 182] width 142 height 17
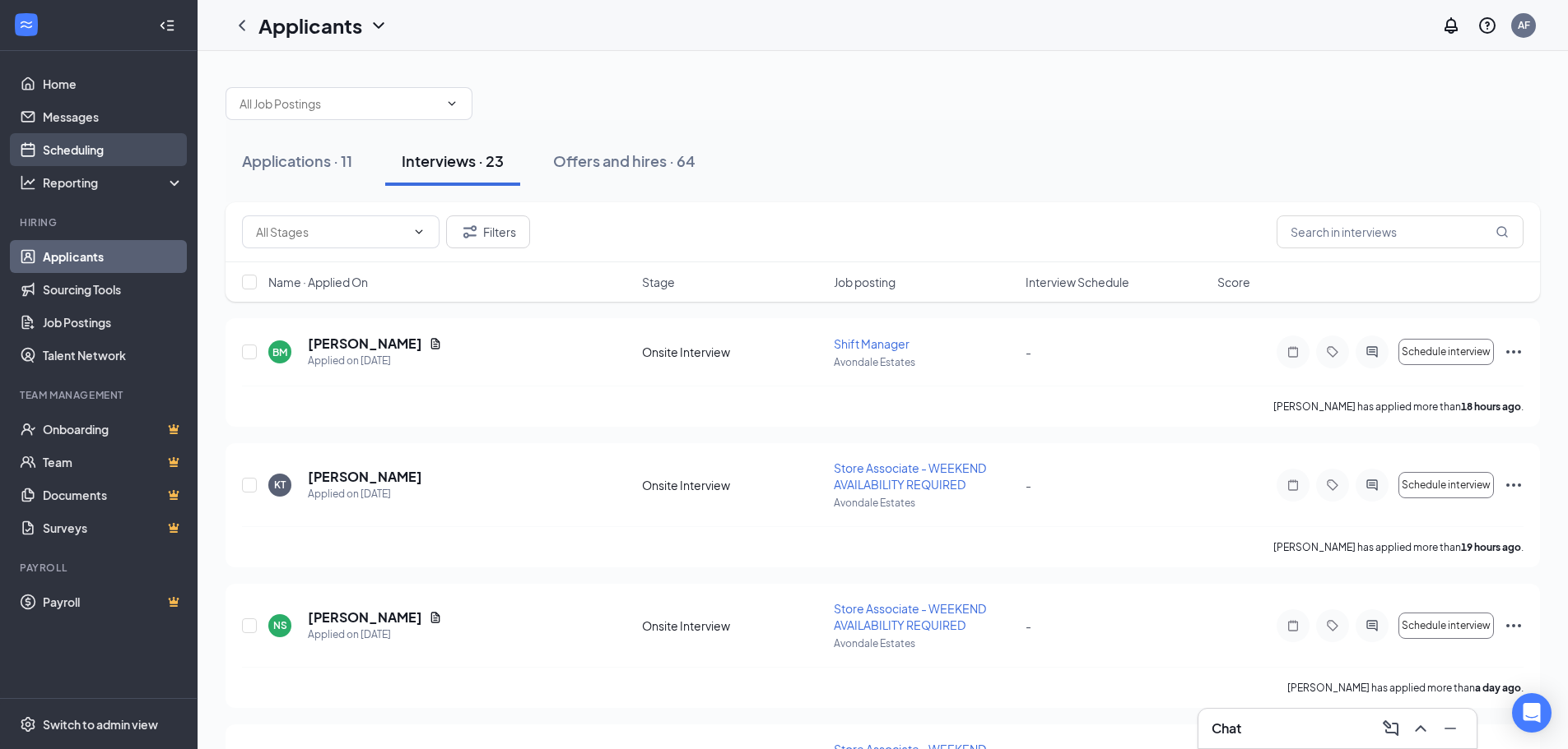
click at [127, 153] on link "Scheduling" at bounding box center [113, 150] width 141 height 33
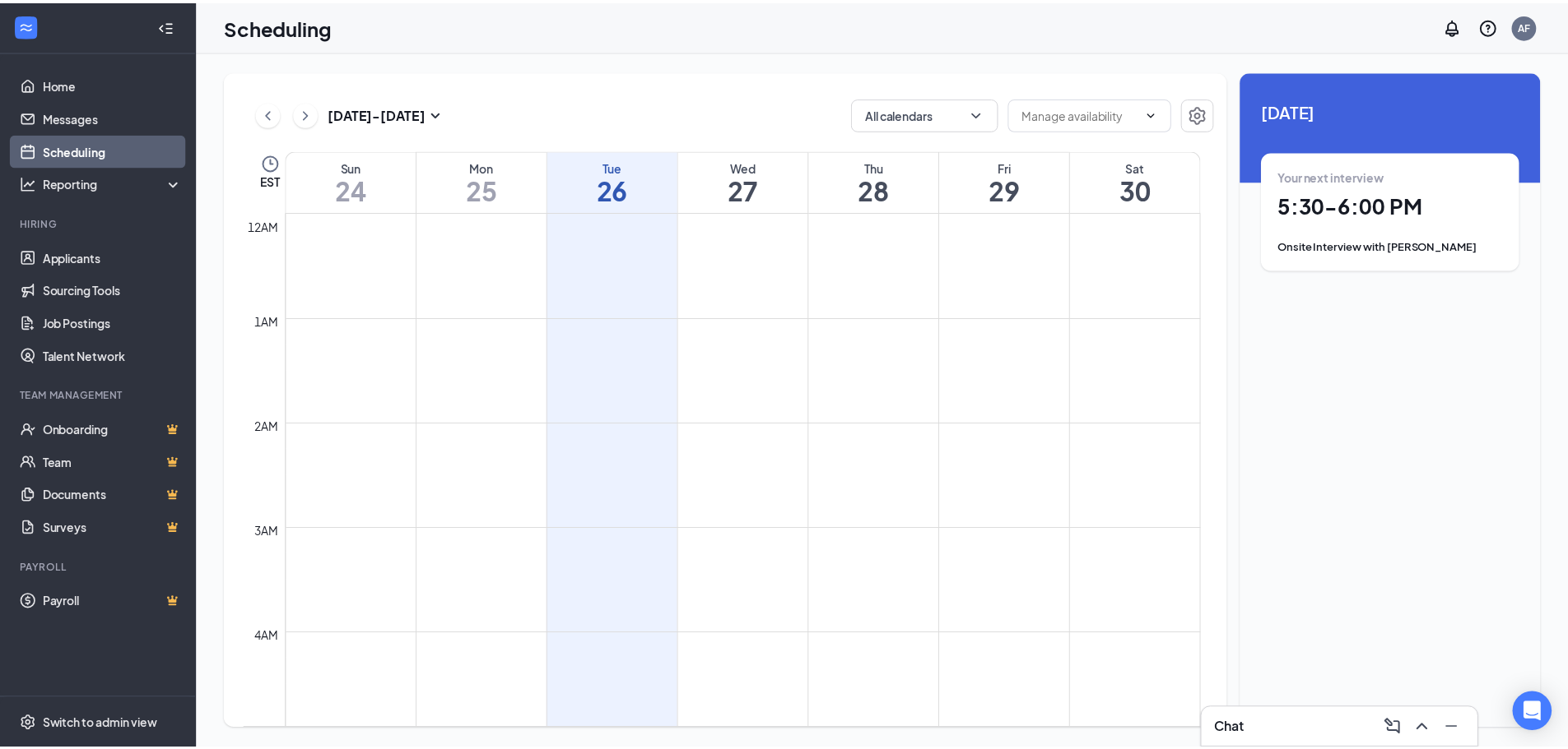
scroll to position [808, 0]
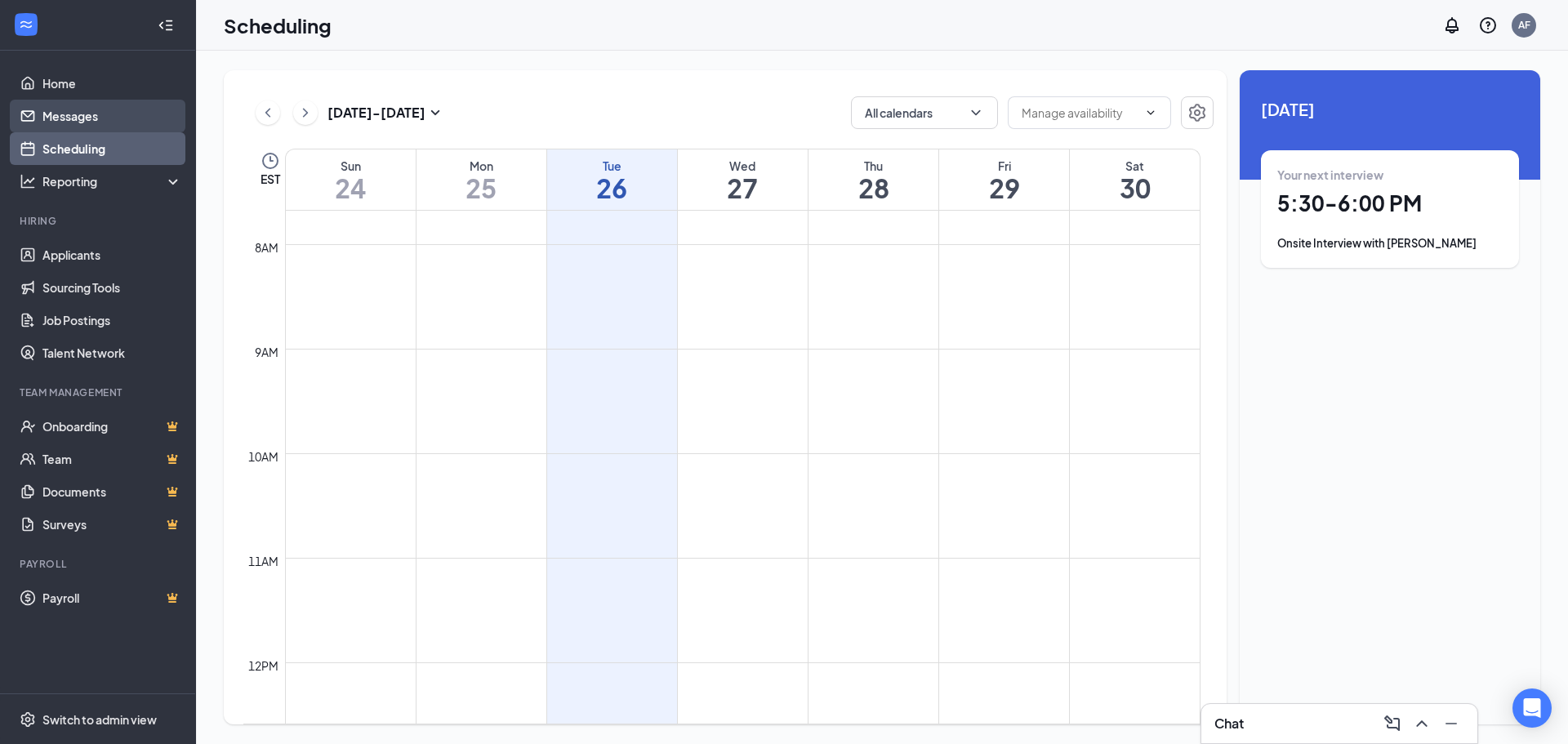
click at [116, 121] on link "Messages" at bounding box center [112, 116] width 140 height 33
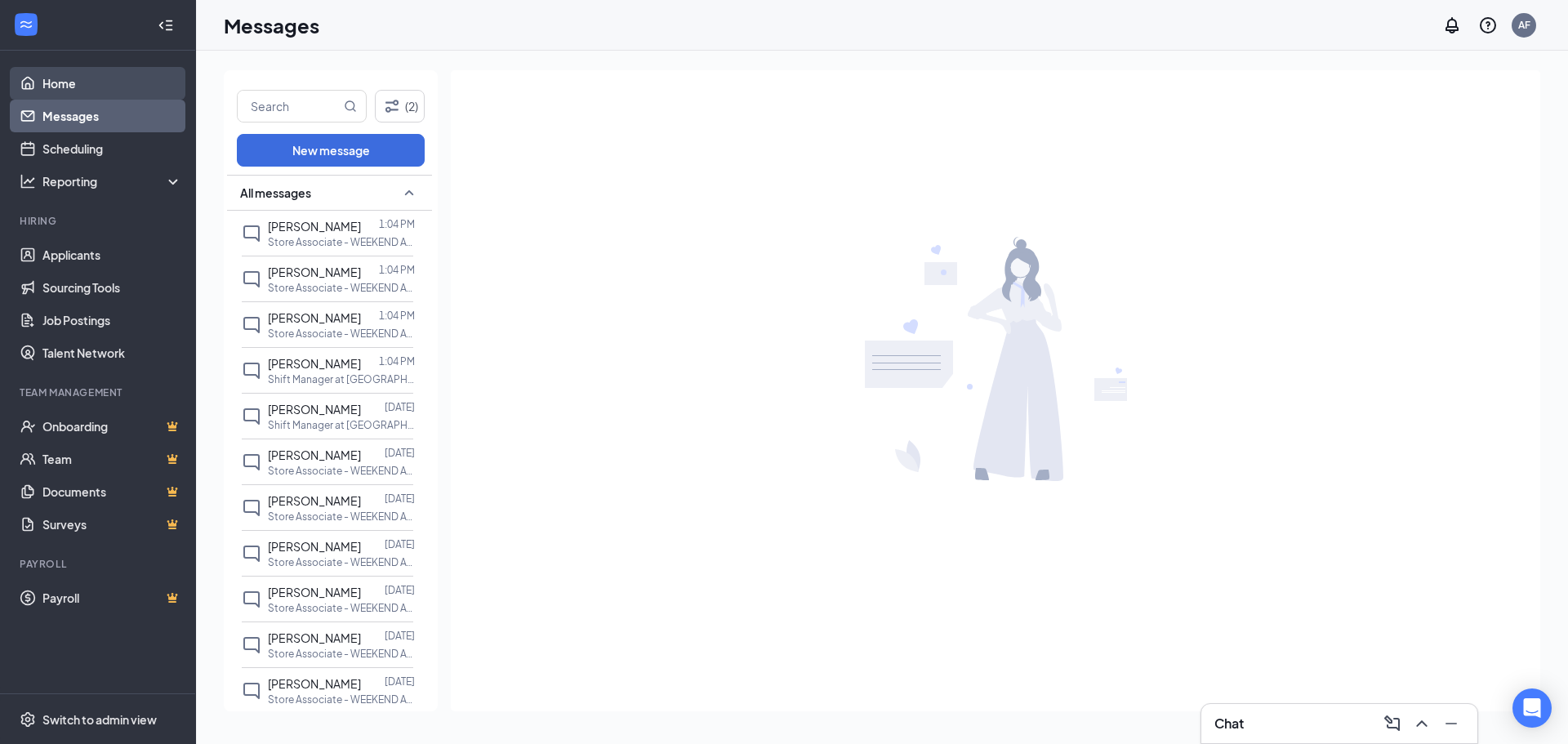
click at [110, 85] on link "Home" at bounding box center [112, 83] width 140 height 33
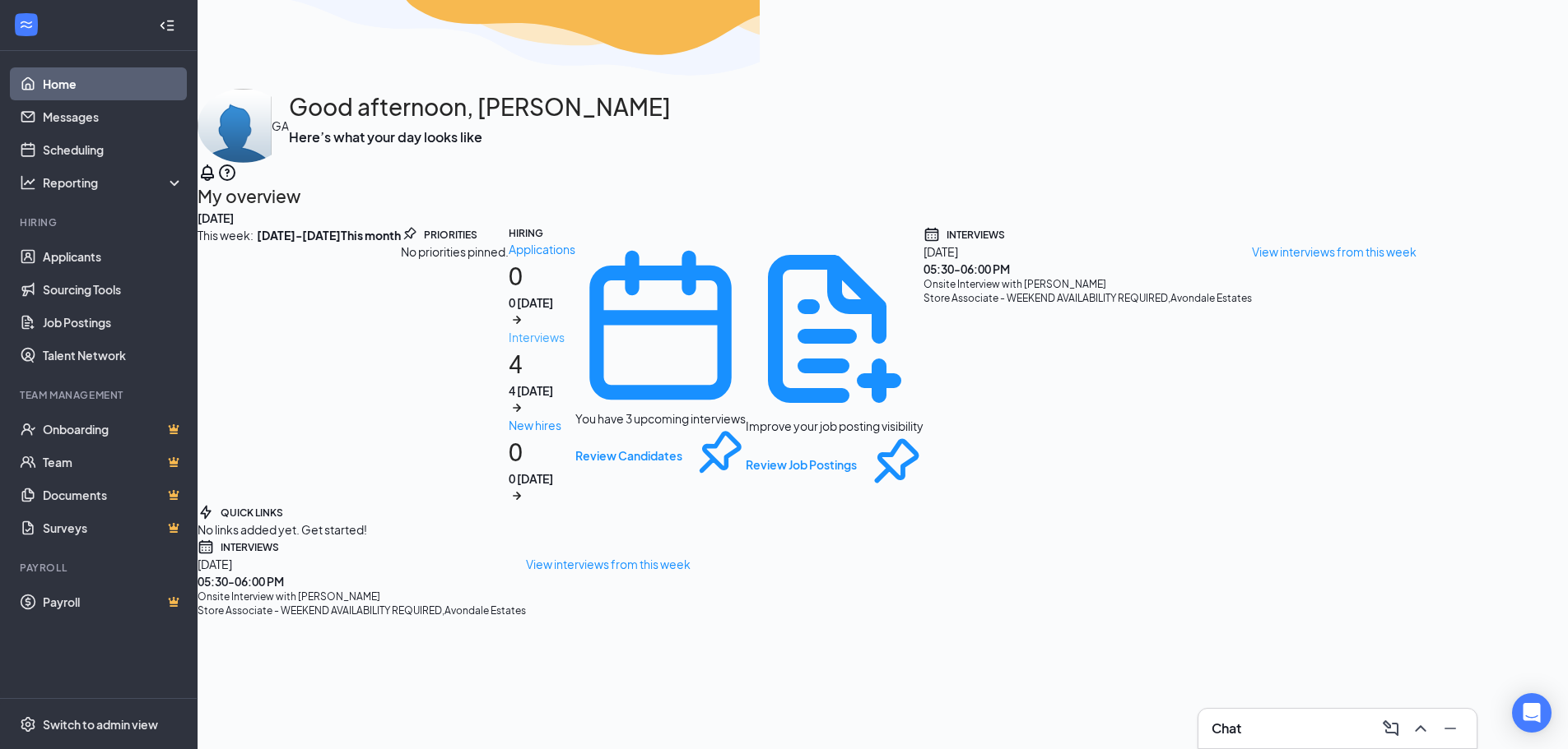
scroll to position [67, 0]
click at [575, 387] on div "4 [DATE]" at bounding box center [541, 391] width 67 height 17
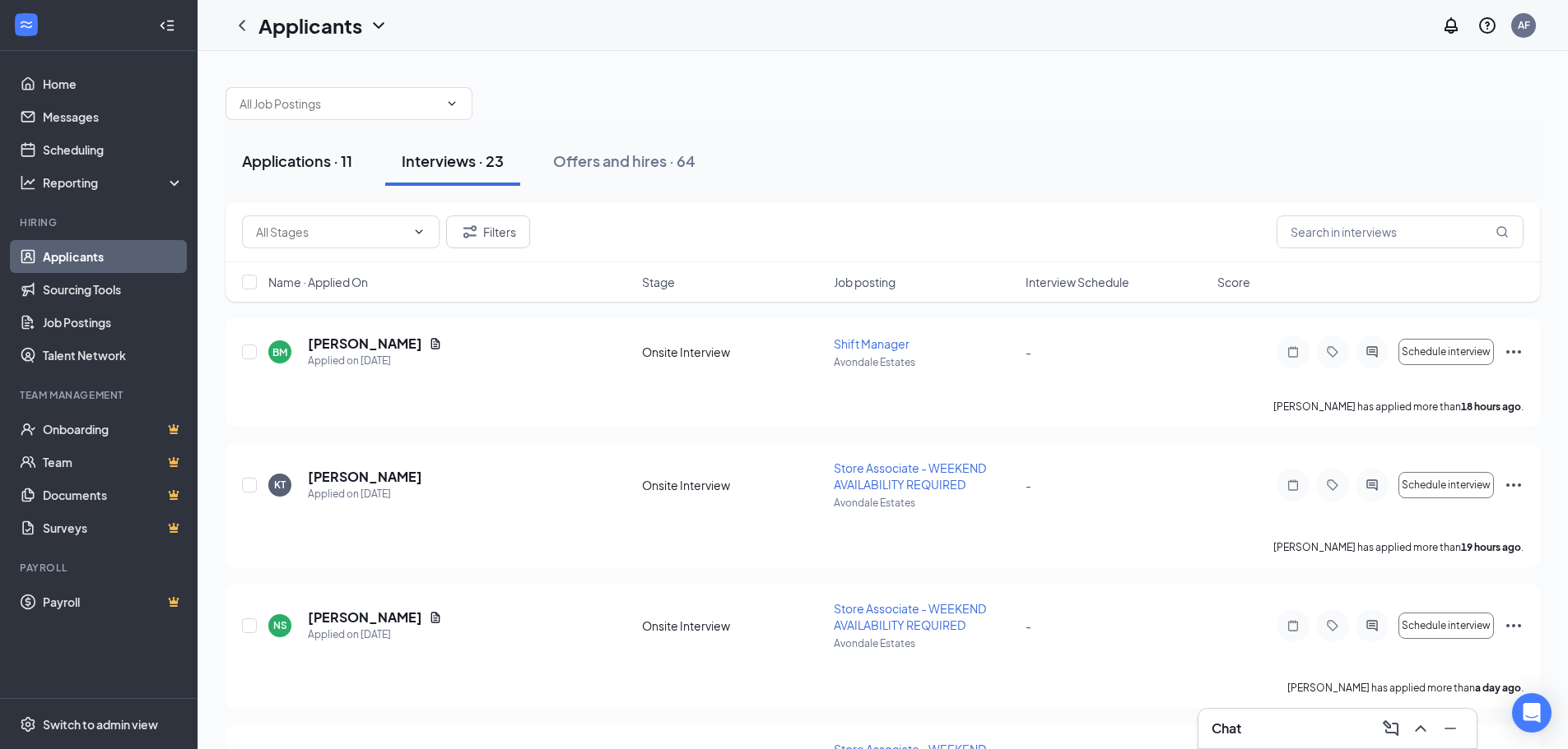
click at [313, 165] on div "Applications · 11" at bounding box center [296, 160] width 110 height 20
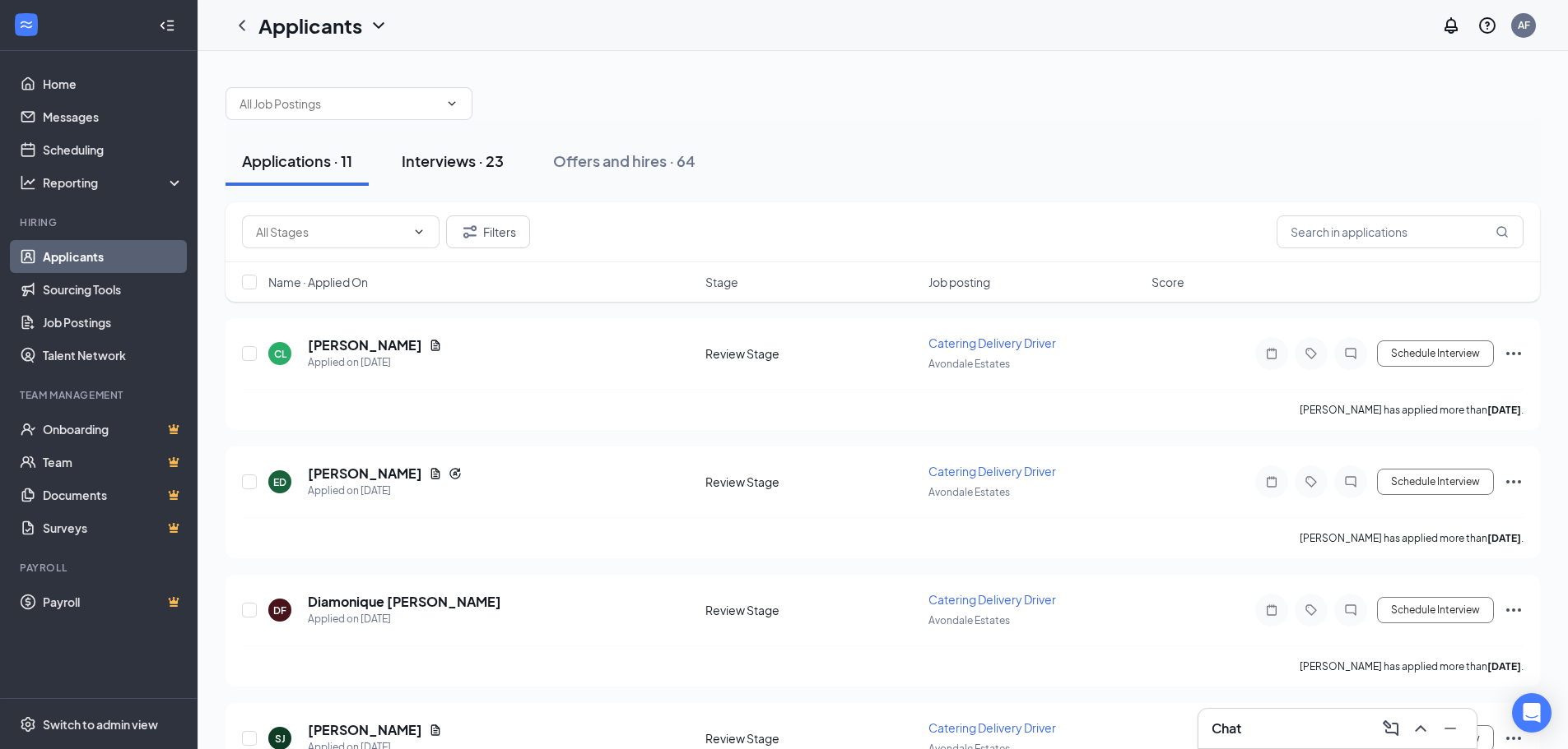
click at [459, 169] on div "Interviews · 23" at bounding box center [452, 160] width 102 height 20
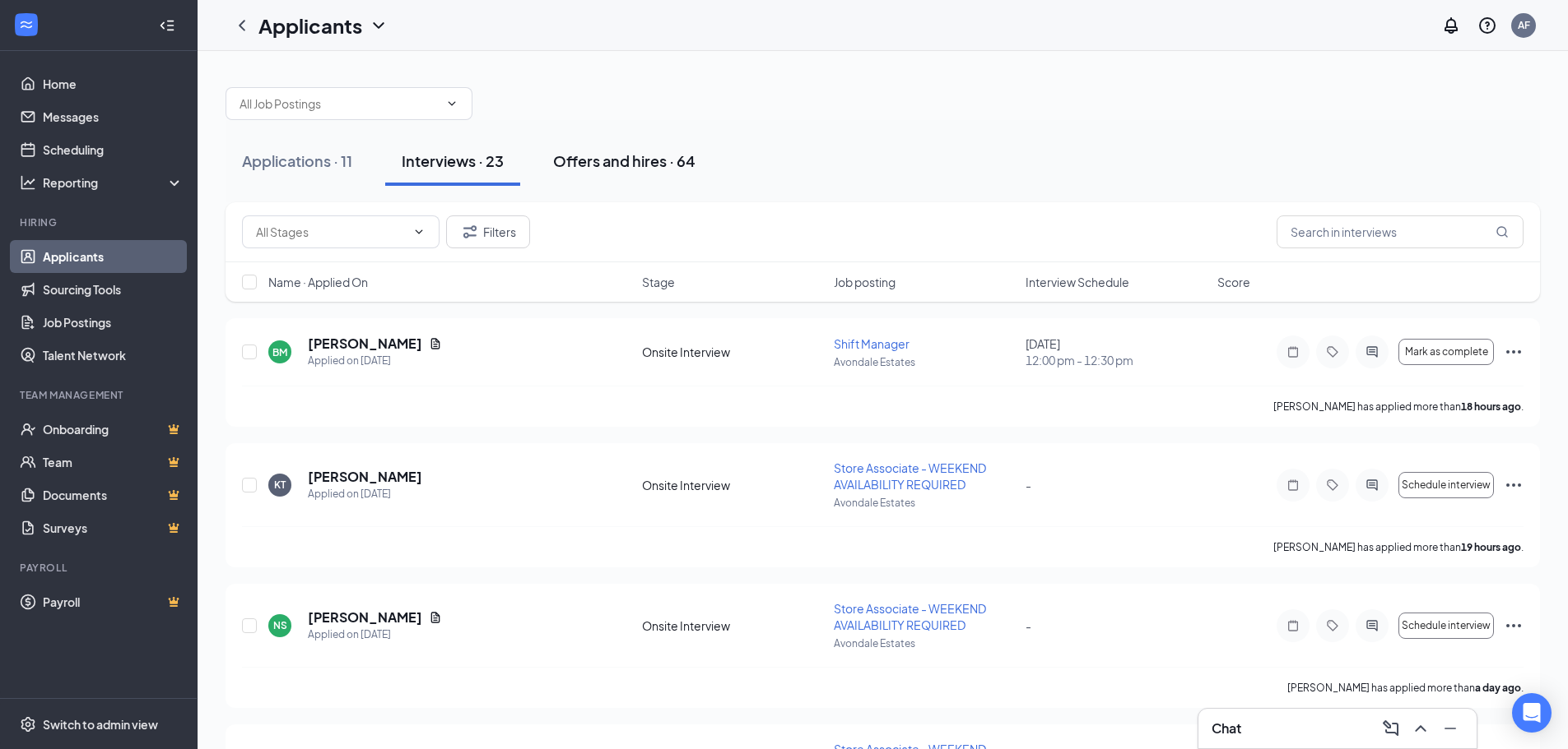
click at [649, 157] on div "Offers and hires · 64" at bounding box center [624, 160] width 142 height 20
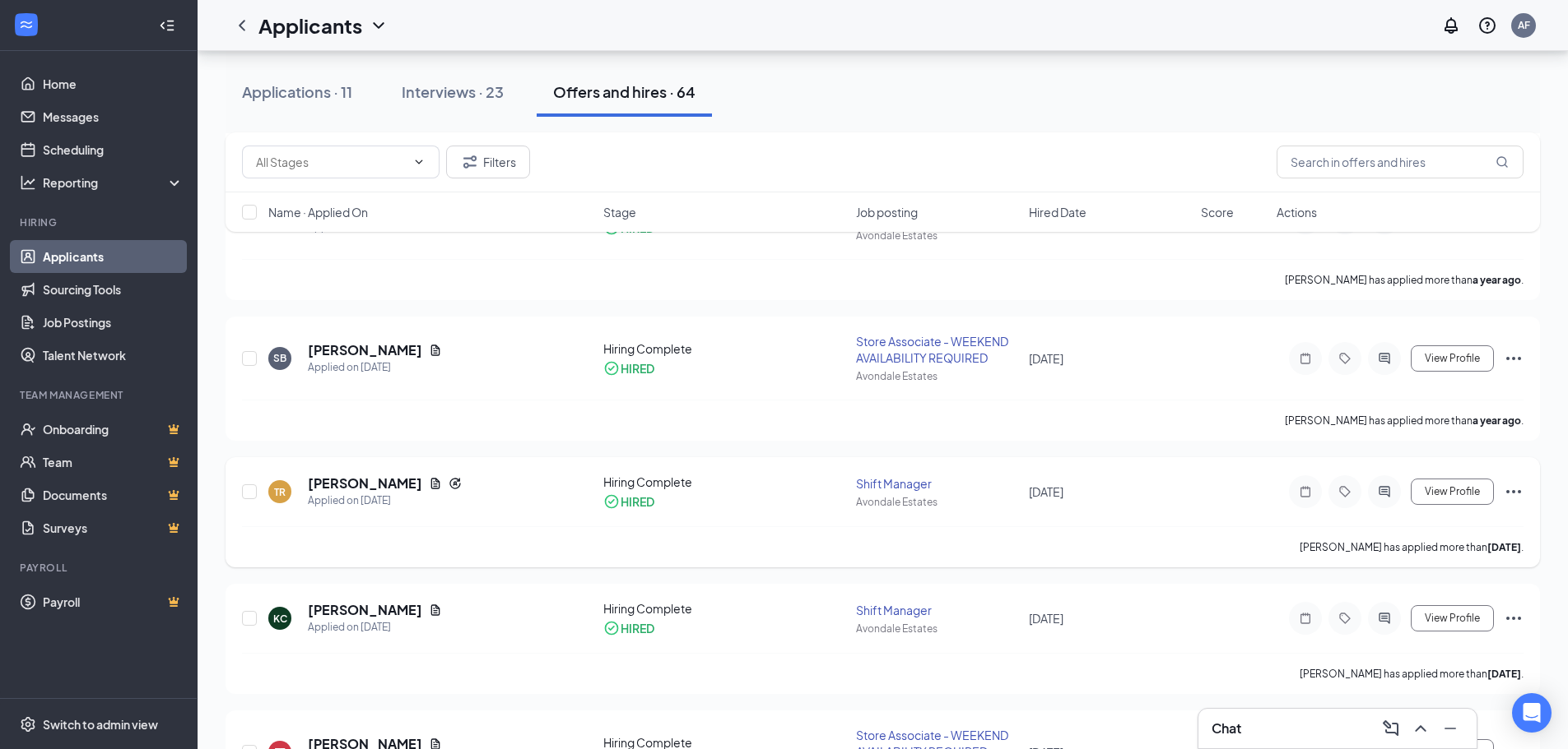
scroll to position [936, 0]
